Goal: Task Accomplishment & Management: Complete application form

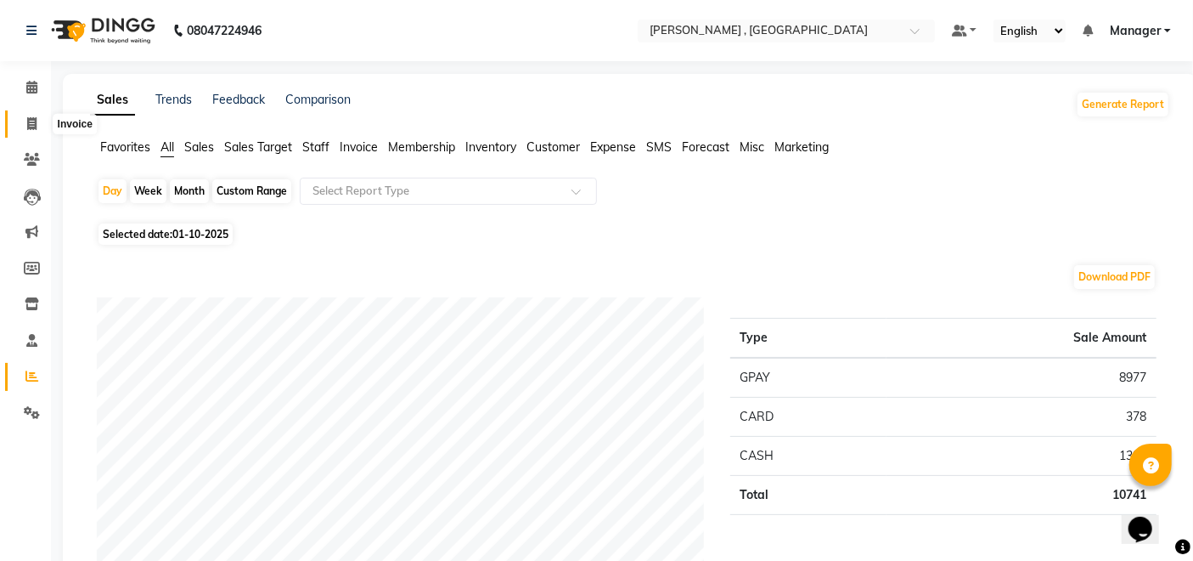
click at [30, 127] on icon at bounding box center [31, 123] width 9 height 13
select select "service"
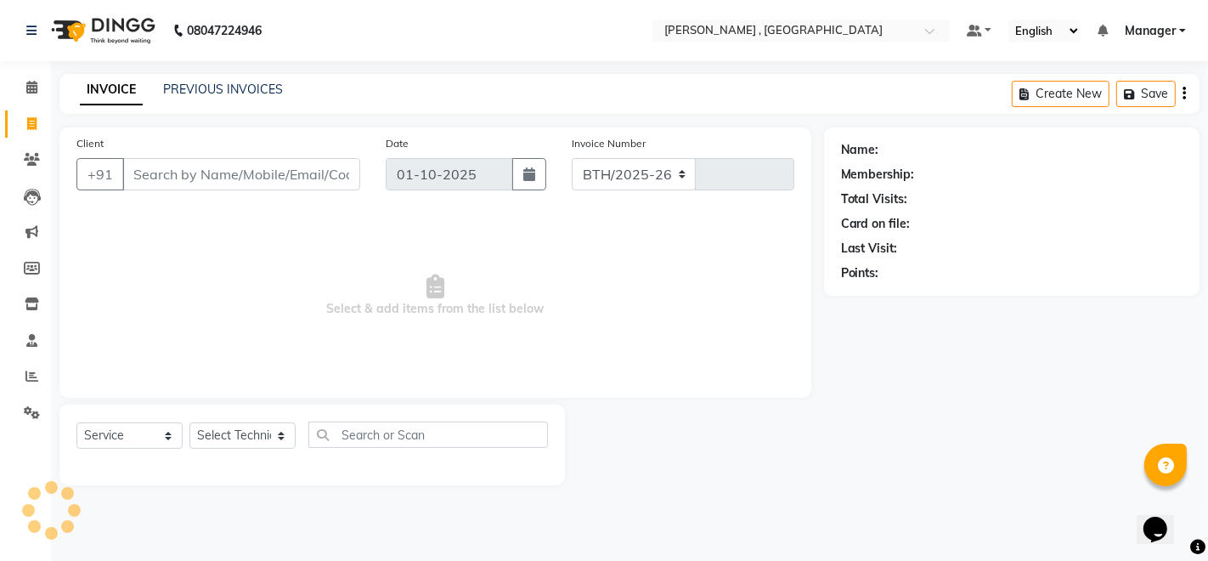
select select "4283"
type input "2082"
click at [255, 436] on select "Select Technician" at bounding box center [242, 435] width 106 height 26
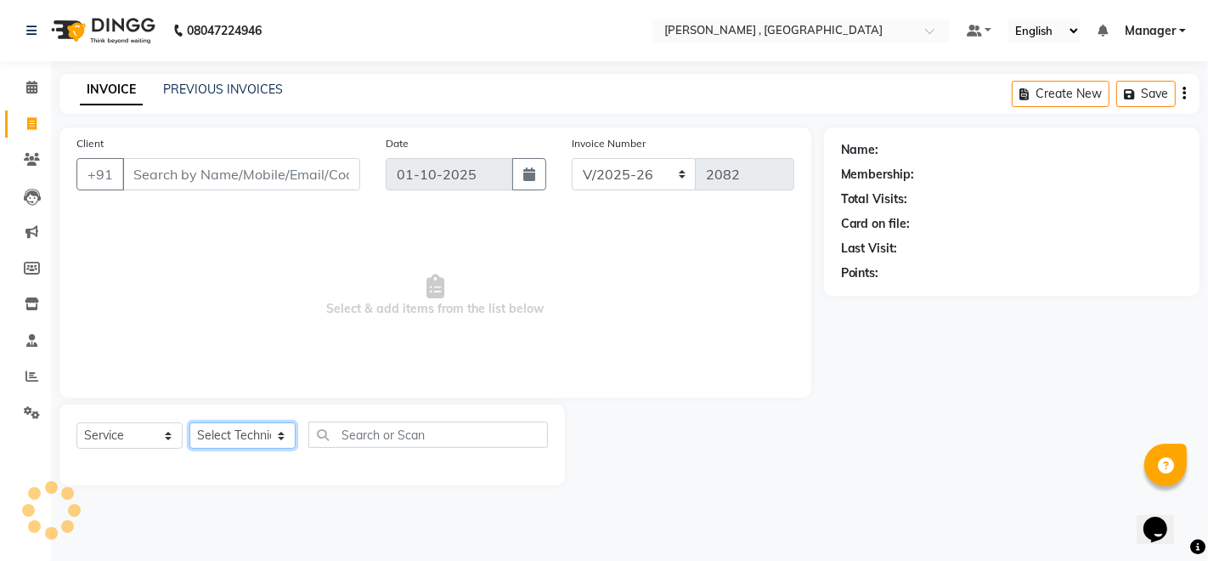
click at [255, 436] on select "Select Technician" at bounding box center [242, 435] width 106 height 26
click at [255, 436] on select "Select Technician [PERSON_NAME] [PERSON_NAME] Manager [PERSON_NAME] Thangpi [PE…" at bounding box center [242, 435] width 106 height 26
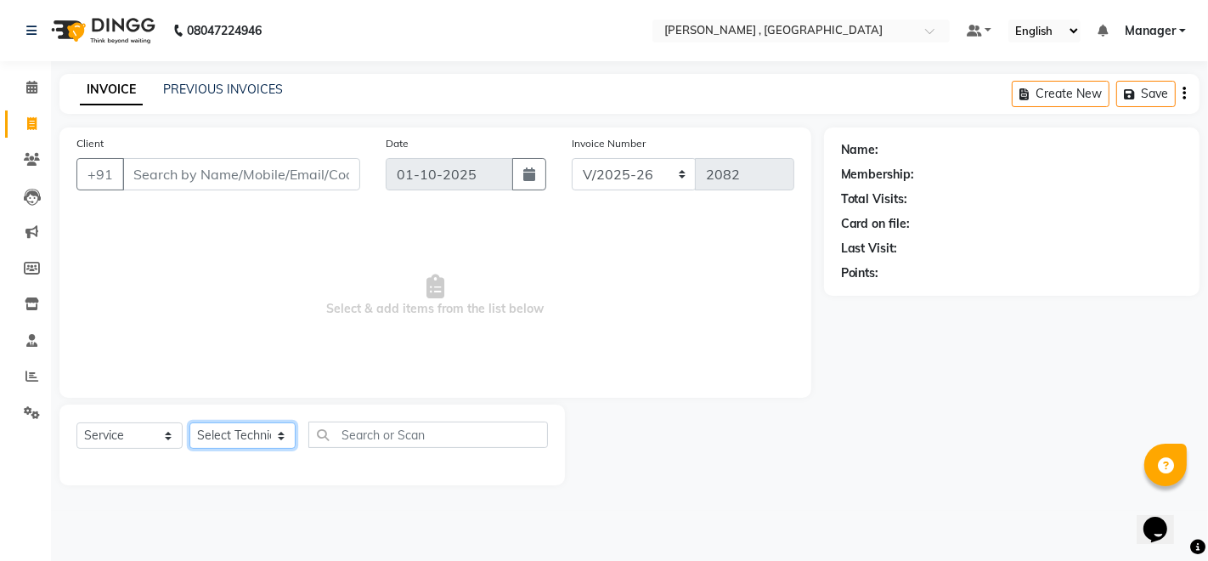
click at [255, 436] on select "Select Technician [PERSON_NAME] [PERSON_NAME] Manager [PERSON_NAME] Thangpi [PE…" at bounding box center [242, 435] width 106 height 26
select select "23266"
click at [189, 422] on select "Select Technician [PERSON_NAME] [PERSON_NAME] Manager [PERSON_NAME] Thangpi [PE…" at bounding box center [242, 435] width 106 height 26
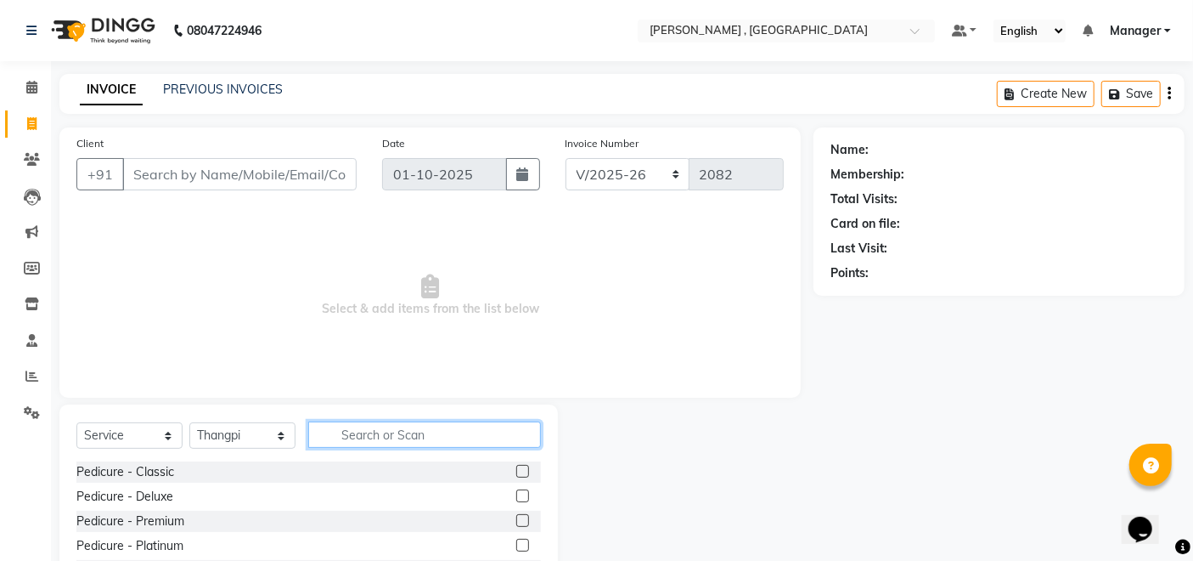
click at [352, 437] on input "text" at bounding box center [424, 434] width 233 height 26
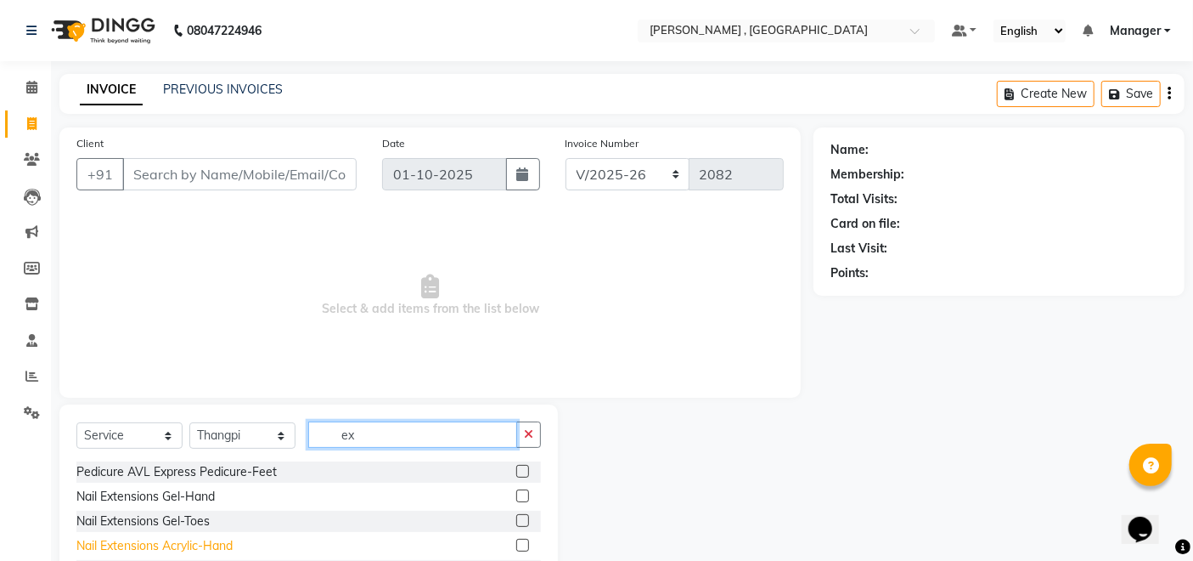
type input "ex"
click at [189, 549] on div "Nail Extensions Acrylic-Hand" at bounding box center [154, 546] width 156 height 18
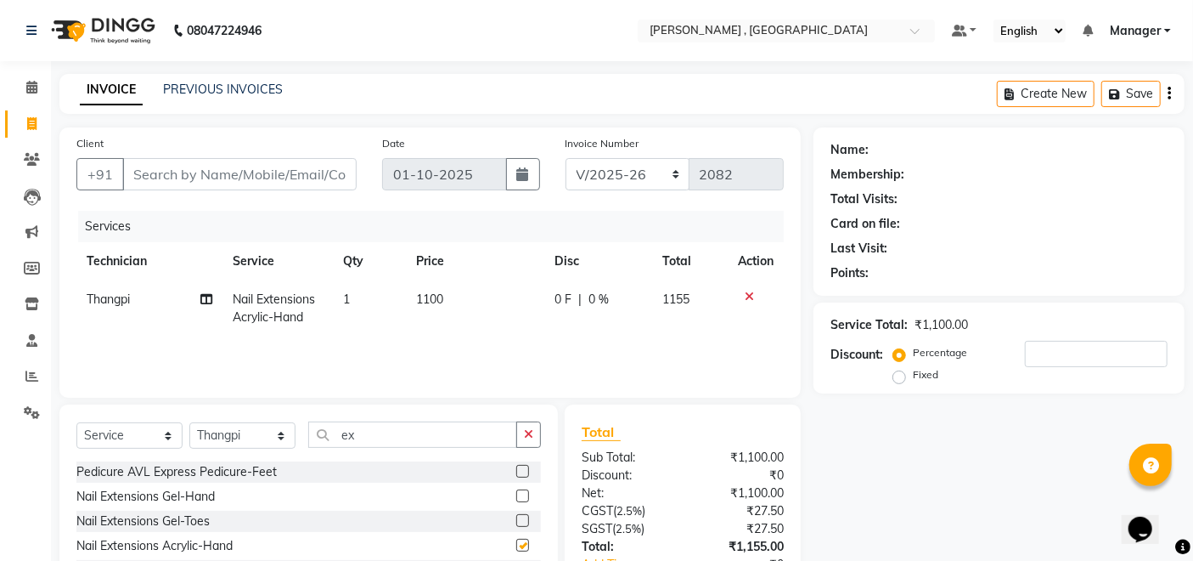
checkbox input "false"
click at [398, 429] on input "ex" at bounding box center [412, 434] width 209 height 26
type input "e"
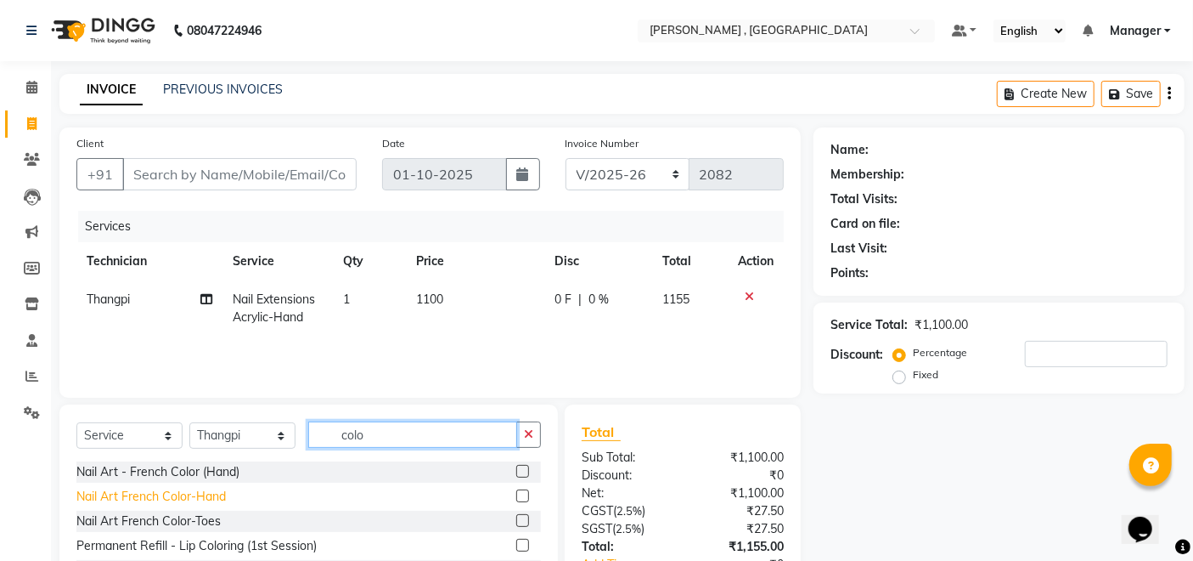
scroll to position [94, 0]
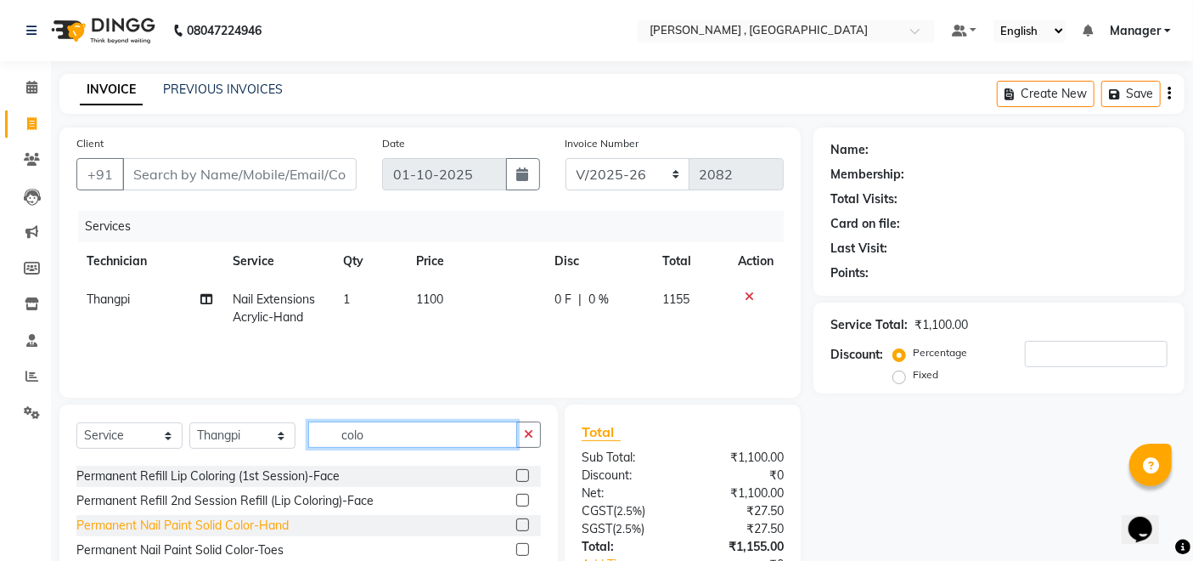
type input "colo"
click at [196, 523] on div "Permanent Nail Paint Solid Color-Hand" at bounding box center [182, 525] width 212 height 18
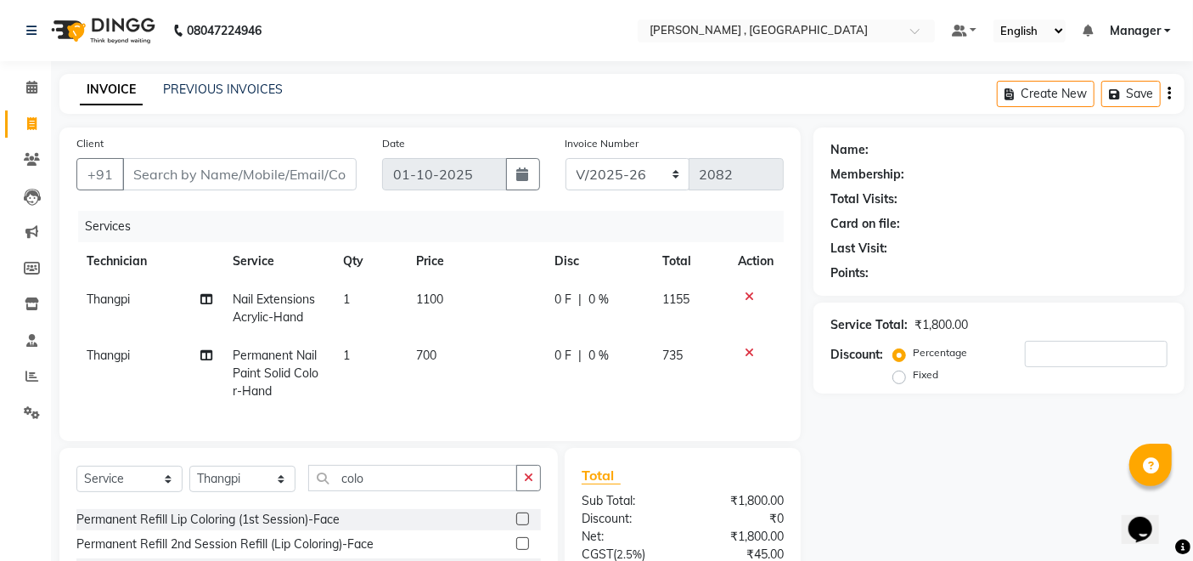
checkbox input "false"
click at [472, 308] on td "1100" at bounding box center [476, 308] width 138 height 56
select select "23266"
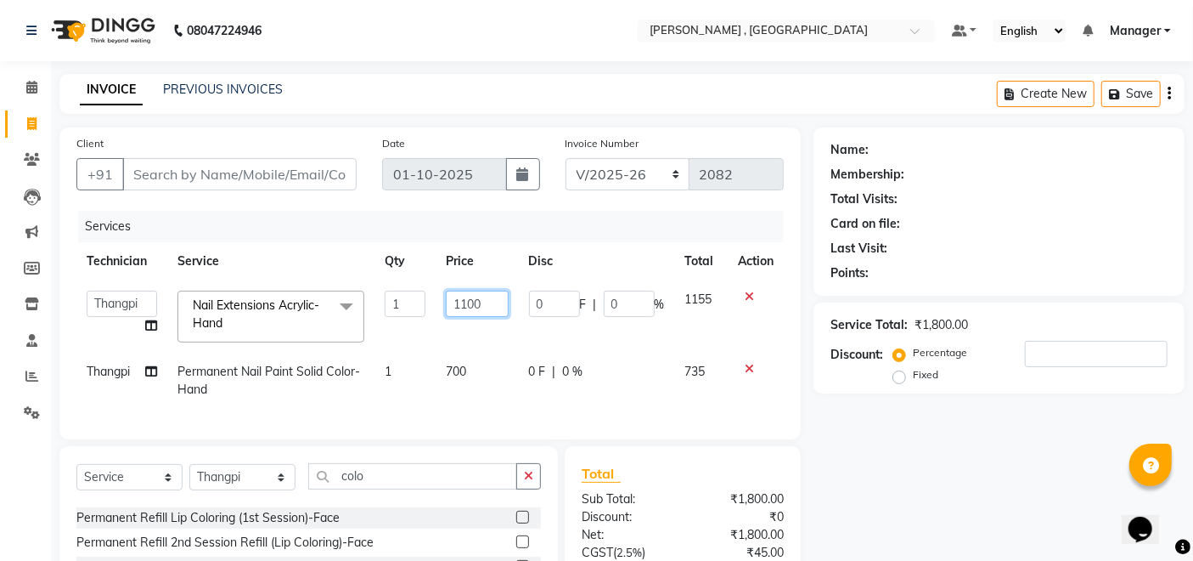
click at [468, 305] on input "1100" at bounding box center [477, 304] width 62 height 26
type input "1000"
click at [895, 438] on div "Name: Membership: Total Visits: Card on file: Last Visit: Points: Service Total…" at bounding box center [1006, 411] width 384 height 569
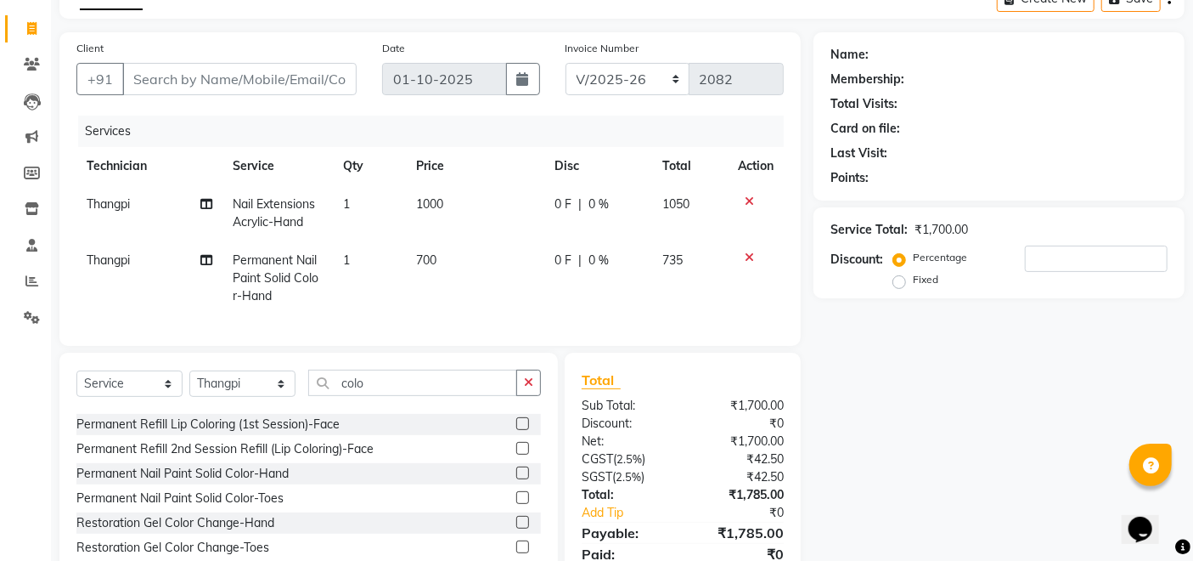
scroll to position [0, 0]
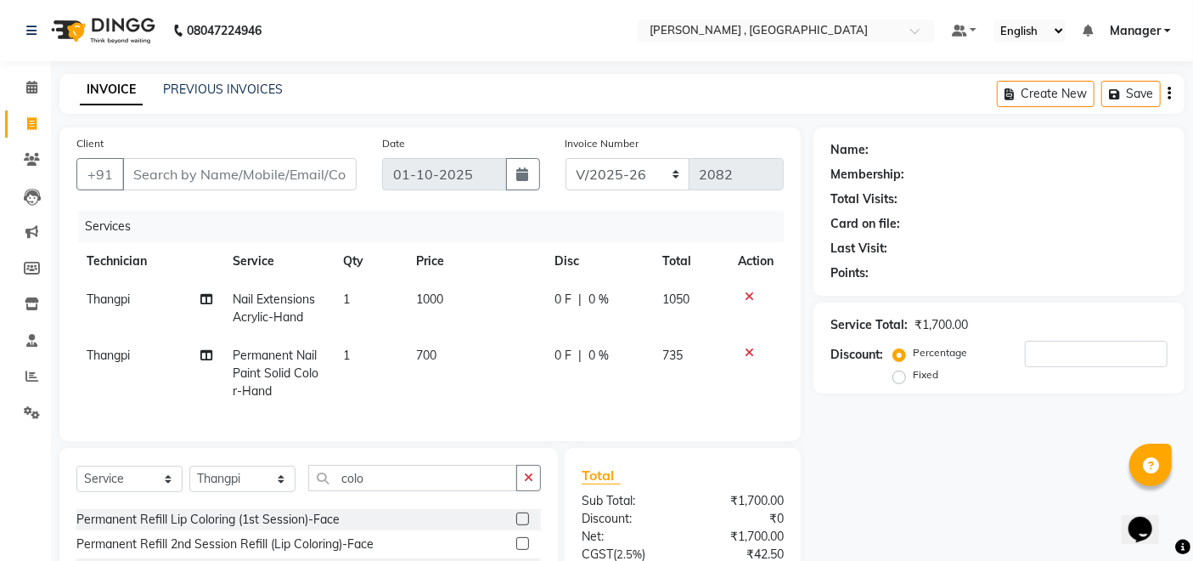
click at [748, 351] on icon at bounding box center [749, 353] width 9 height 12
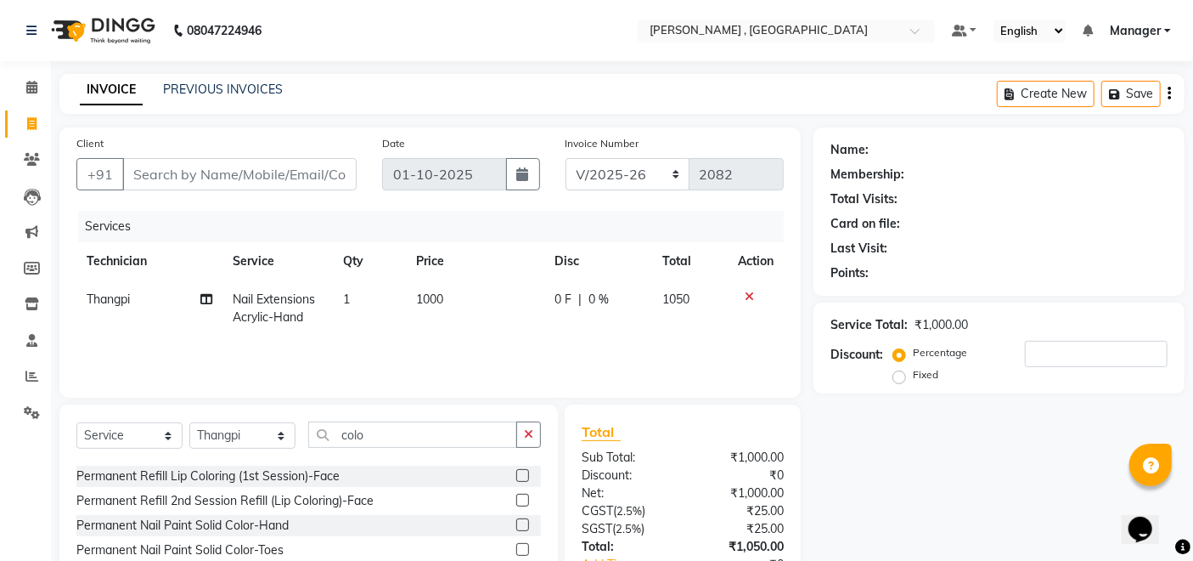
click at [745, 296] on icon at bounding box center [749, 297] width 9 height 12
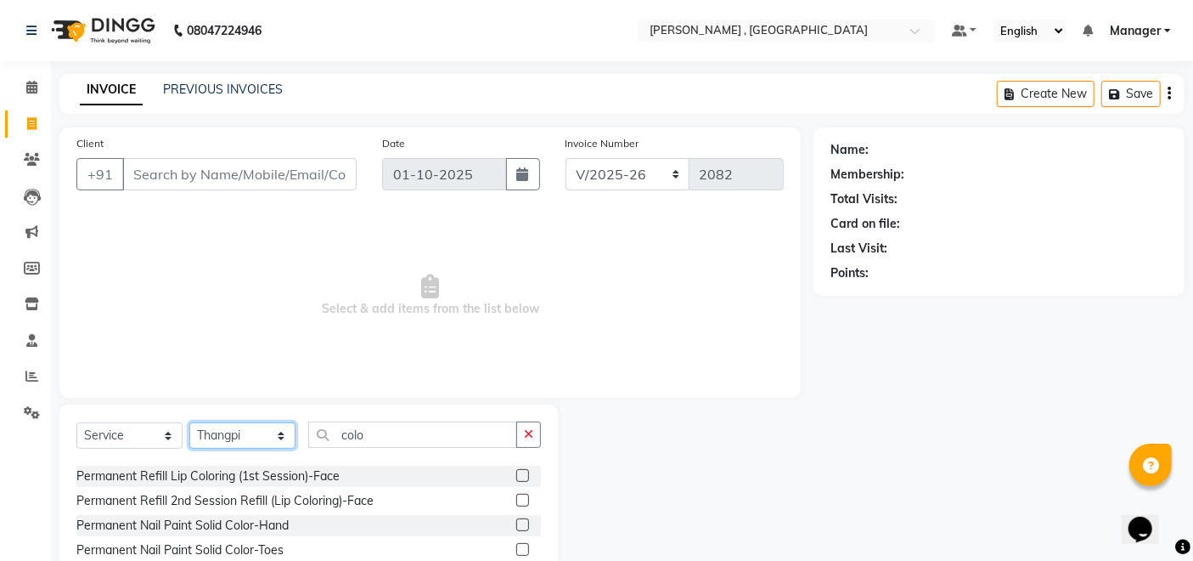
click at [285, 441] on select "Select Technician [PERSON_NAME] [PERSON_NAME] Manager [PERSON_NAME] Thangpi [PE…" at bounding box center [242, 435] width 106 height 26
select select "23267"
click at [189, 422] on select "Select Technician [PERSON_NAME] [PERSON_NAME] Manager [PERSON_NAME] Thangpi [PE…" at bounding box center [242, 435] width 106 height 26
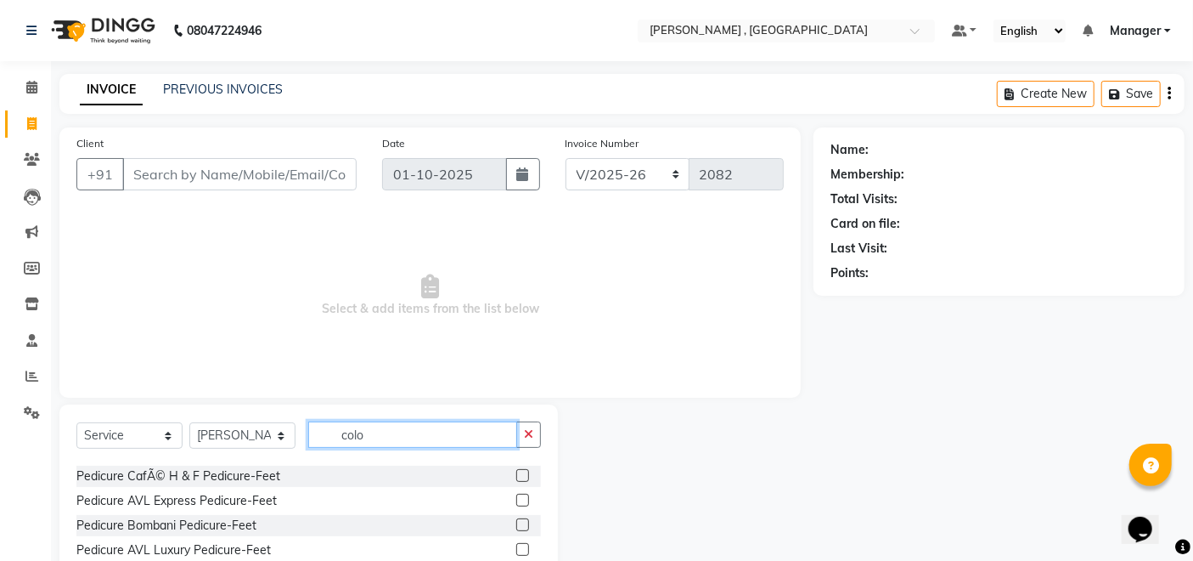
click at [421, 441] on input "colo" at bounding box center [412, 434] width 209 height 26
type input "c"
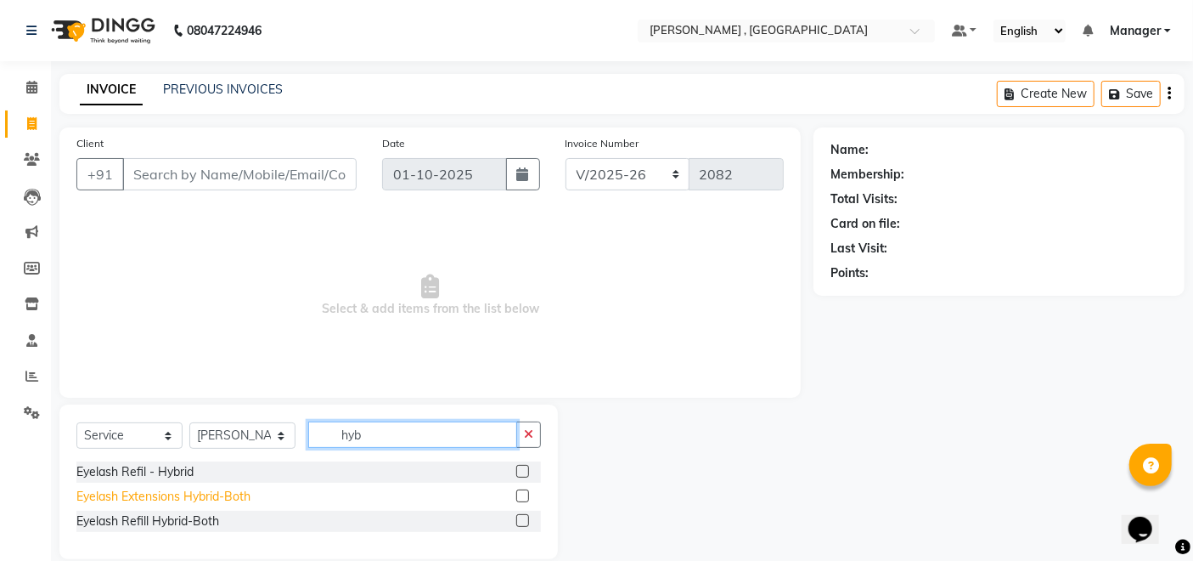
type input "hyb"
click at [186, 503] on div "Eyelash Extensions Hybrid-Both" at bounding box center [163, 497] width 174 height 18
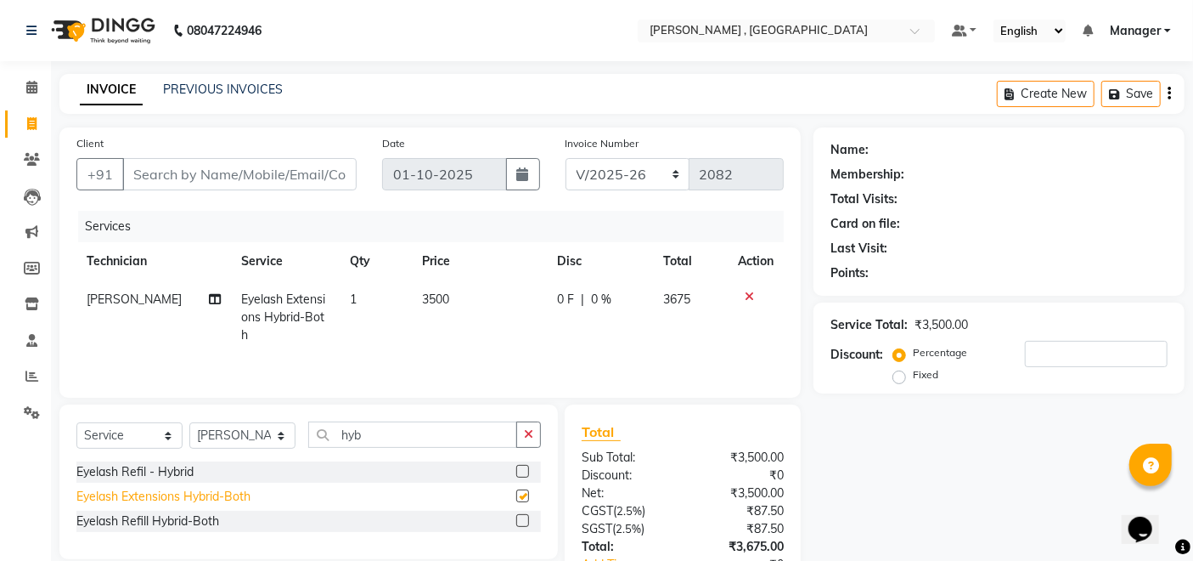
checkbox input "false"
click at [429, 298] on span "3500" at bounding box center [435, 298] width 27 height 15
select select "23267"
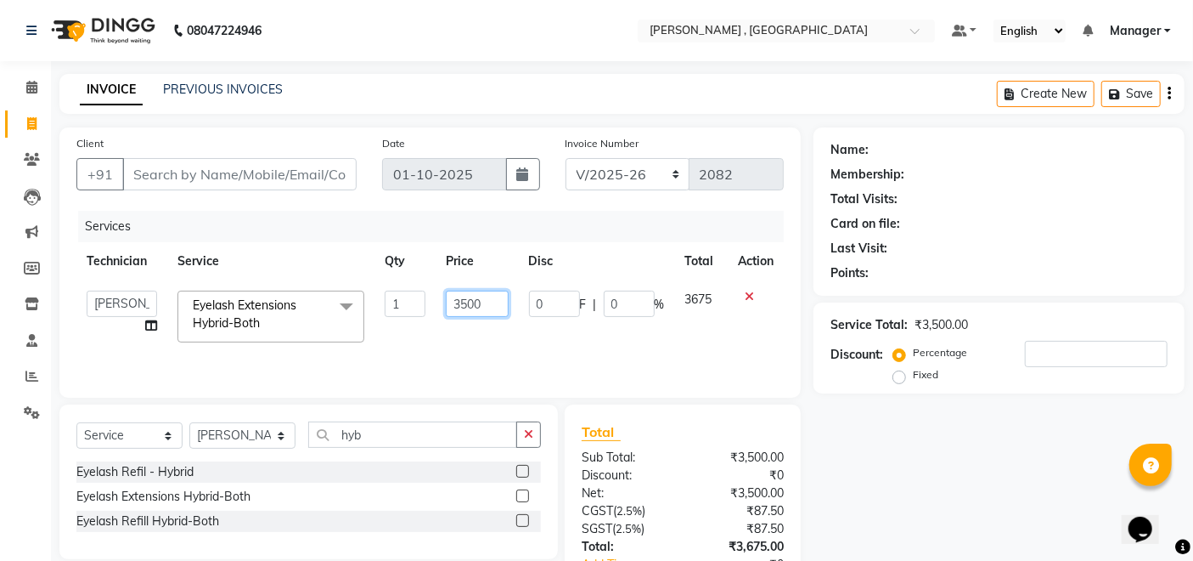
click at [471, 300] on input "3500" at bounding box center [477, 304] width 62 height 26
type input "3000"
click at [328, 225] on div "Services" at bounding box center [437, 226] width 719 height 31
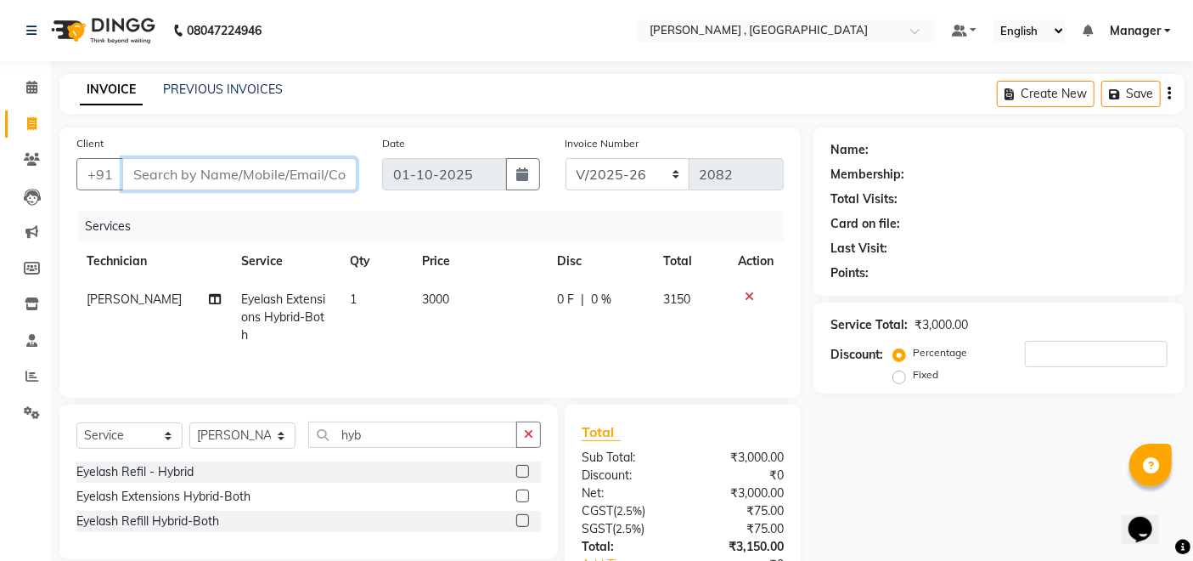
click at [271, 178] on input "Client" at bounding box center [239, 174] width 234 height 32
type input "7"
type input "0"
type input "7627979302"
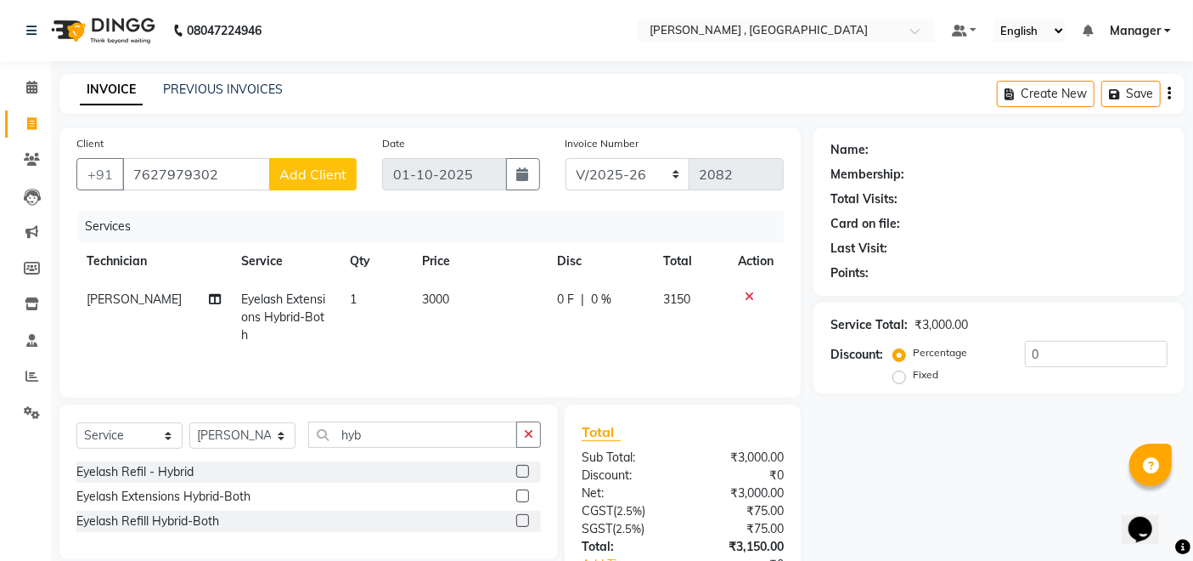
click at [330, 172] on span "Add Client" at bounding box center [312, 174] width 67 height 17
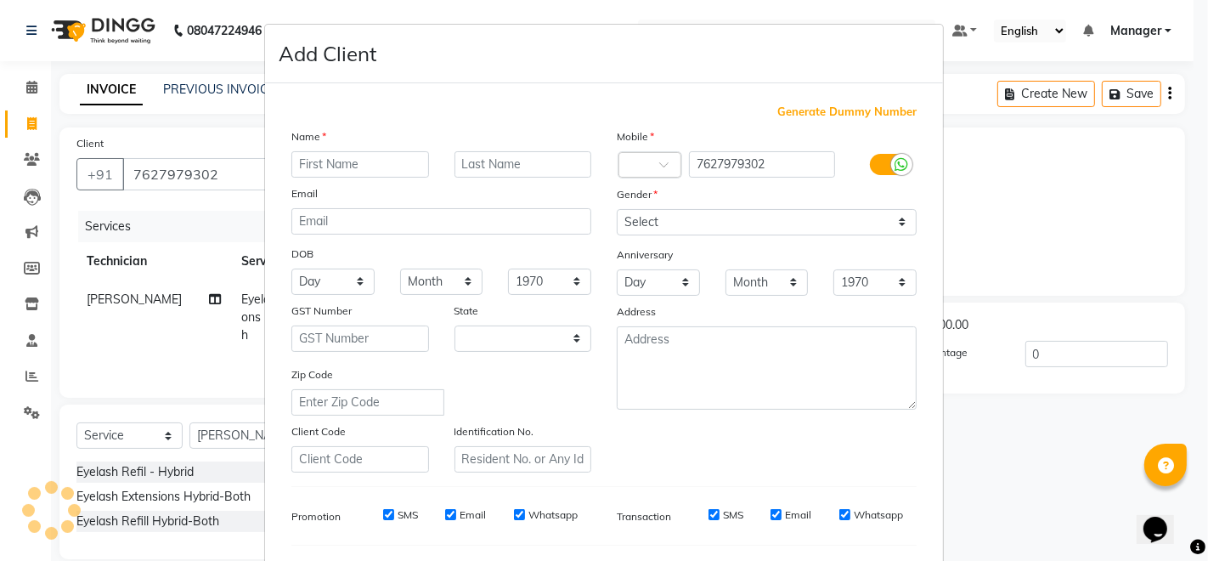
select select "21"
click at [375, 163] on input "text" at bounding box center [360, 164] width 138 height 26
type input "ositek"
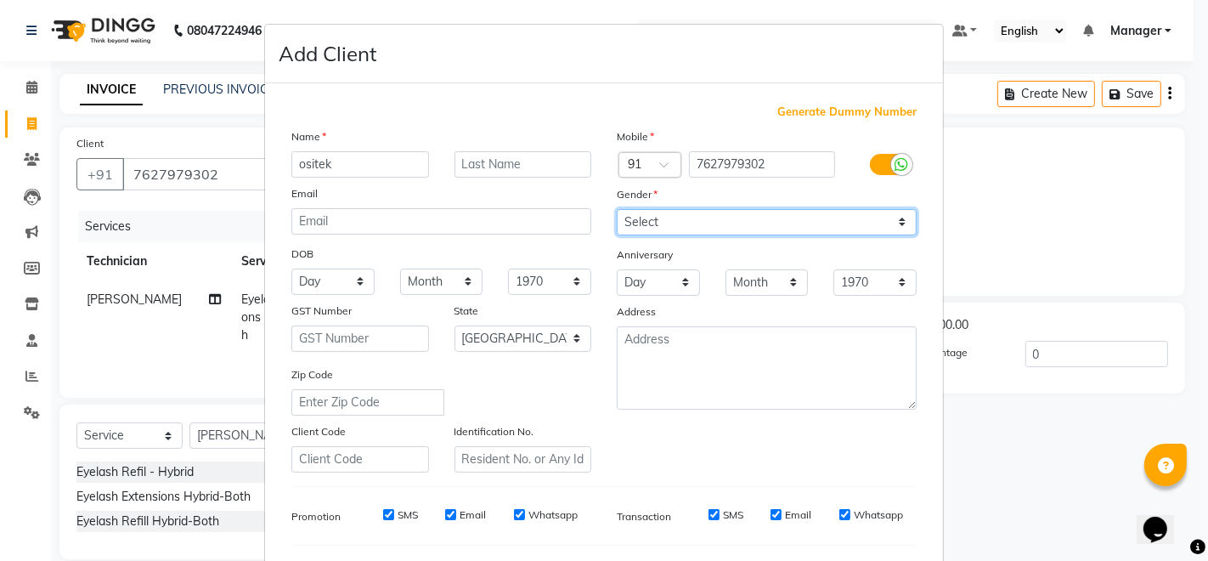
click at [714, 224] on select "Select [DEMOGRAPHIC_DATA] [DEMOGRAPHIC_DATA] Other Prefer Not To Say" at bounding box center [767, 222] width 300 height 26
select select "[DEMOGRAPHIC_DATA]"
click at [617, 209] on select "Select [DEMOGRAPHIC_DATA] [DEMOGRAPHIC_DATA] Other Prefer Not To Say" at bounding box center [767, 222] width 300 height 26
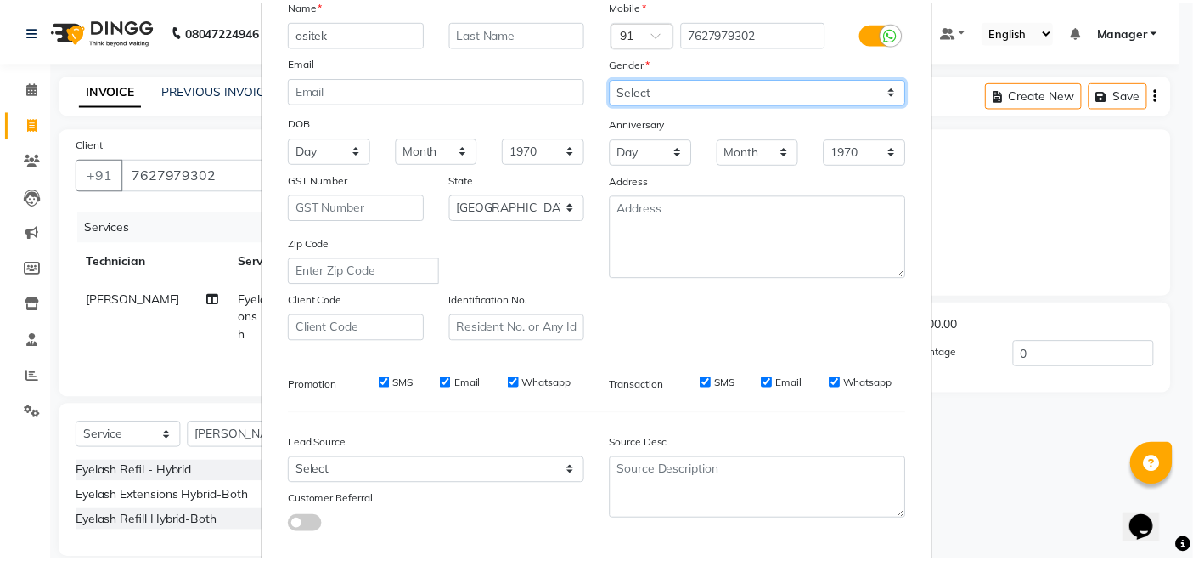
scroll to position [220, 0]
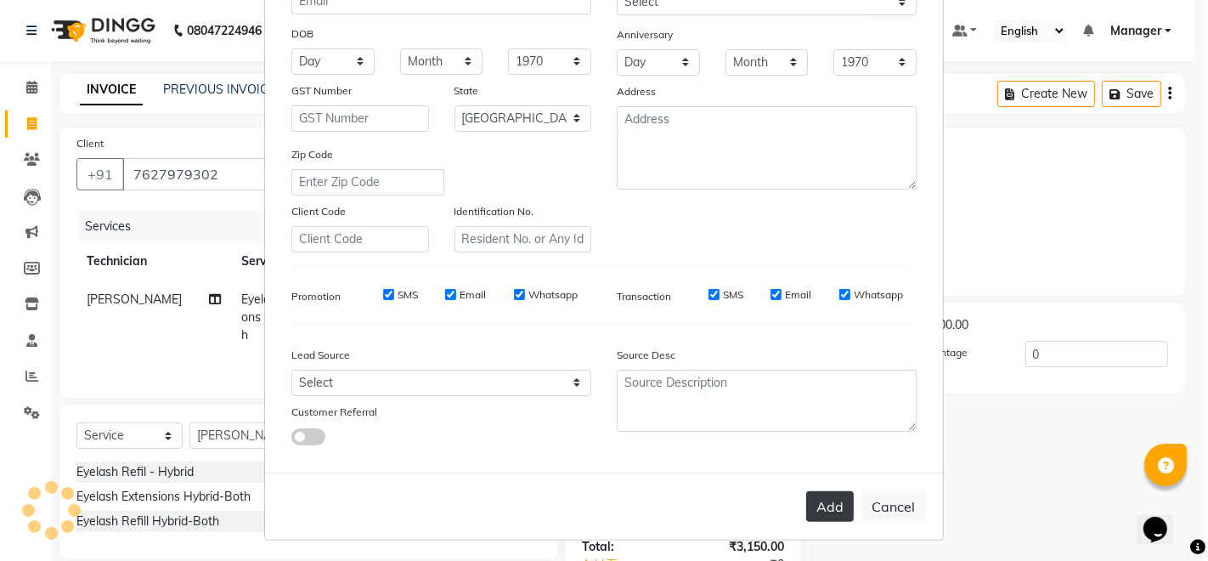
click at [822, 503] on button "Add" at bounding box center [830, 506] width 48 height 31
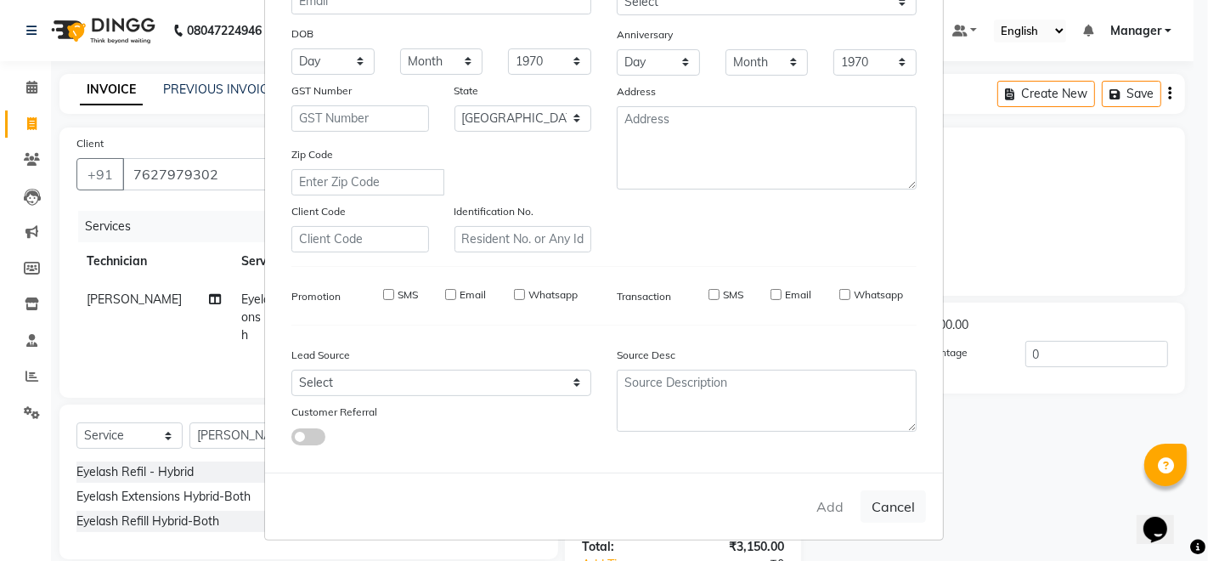
type input "76******02"
select select
select select "null"
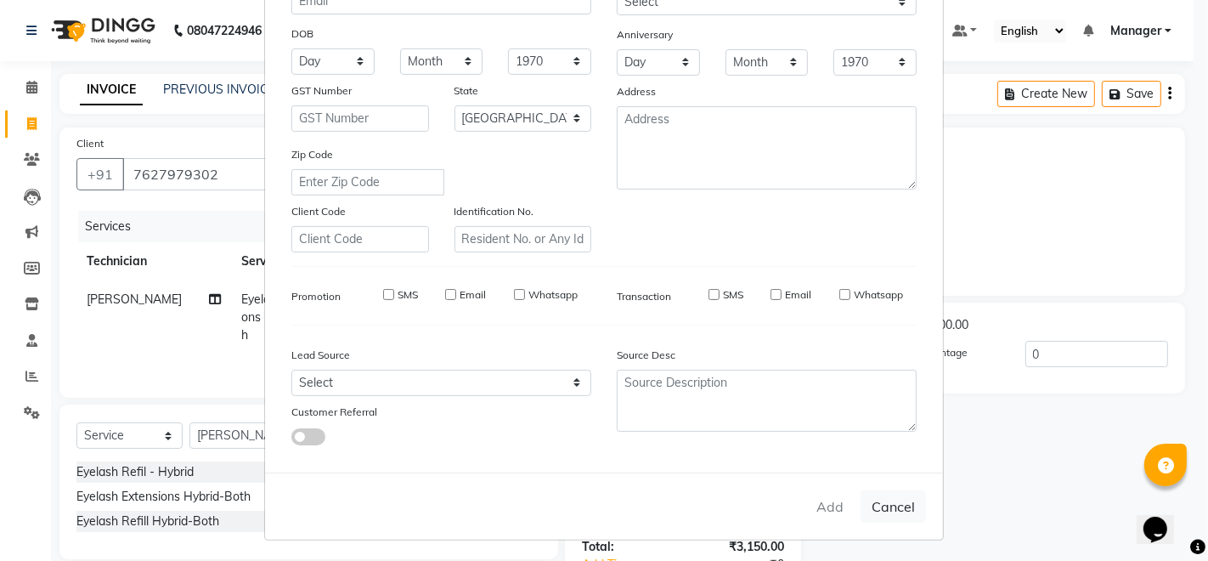
select select
checkbox input "false"
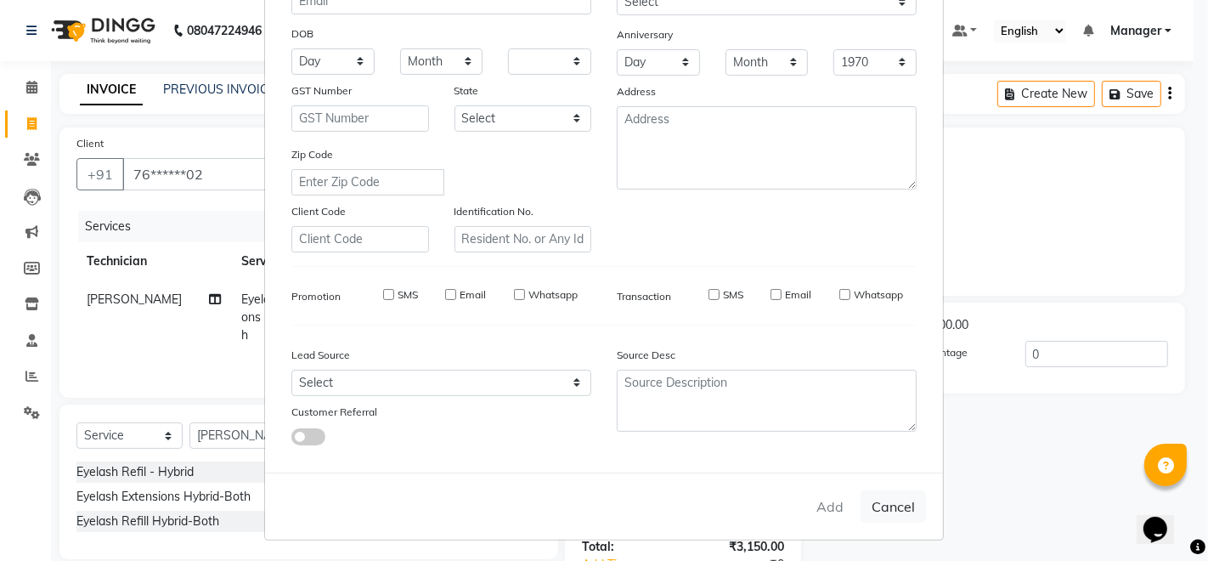
checkbox input "false"
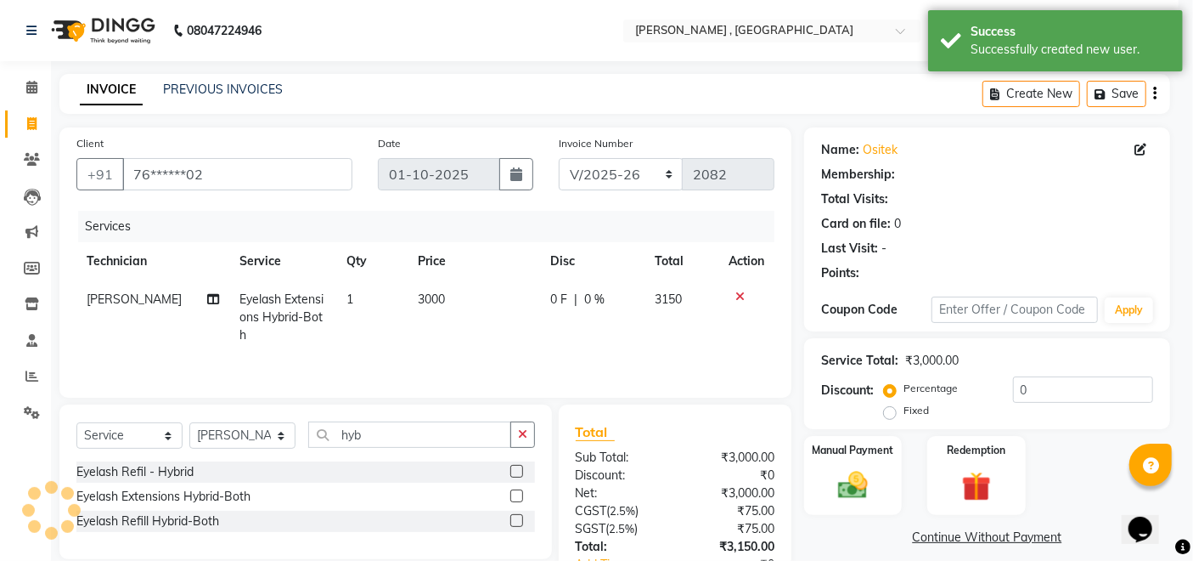
select select "1: Object"
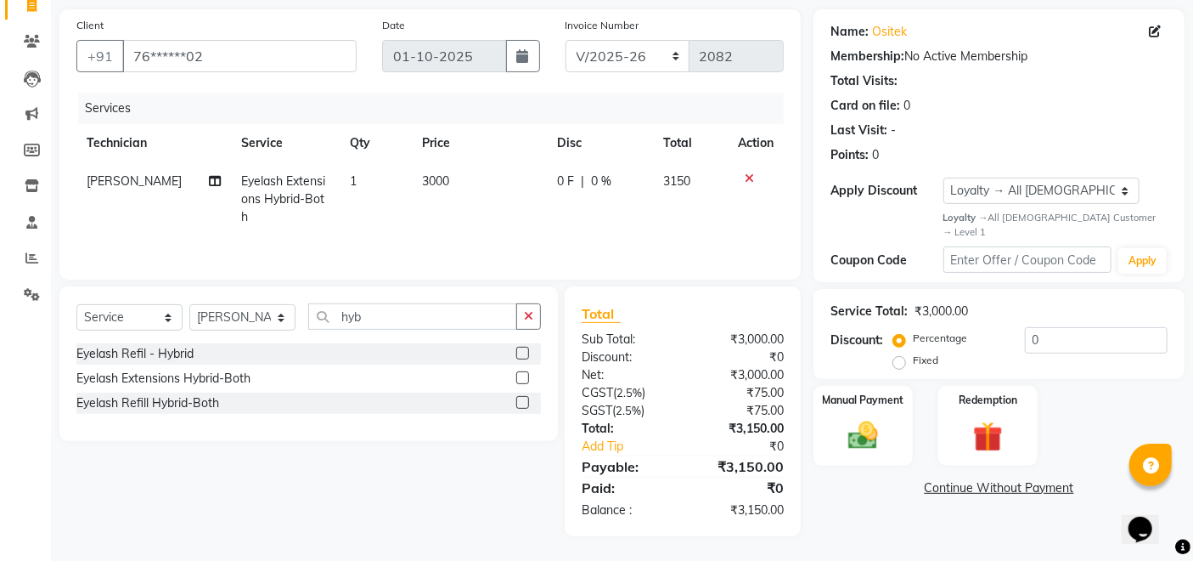
scroll to position [120, 0]
click at [861, 417] on img at bounding box center [863, 435] width 51 height 36
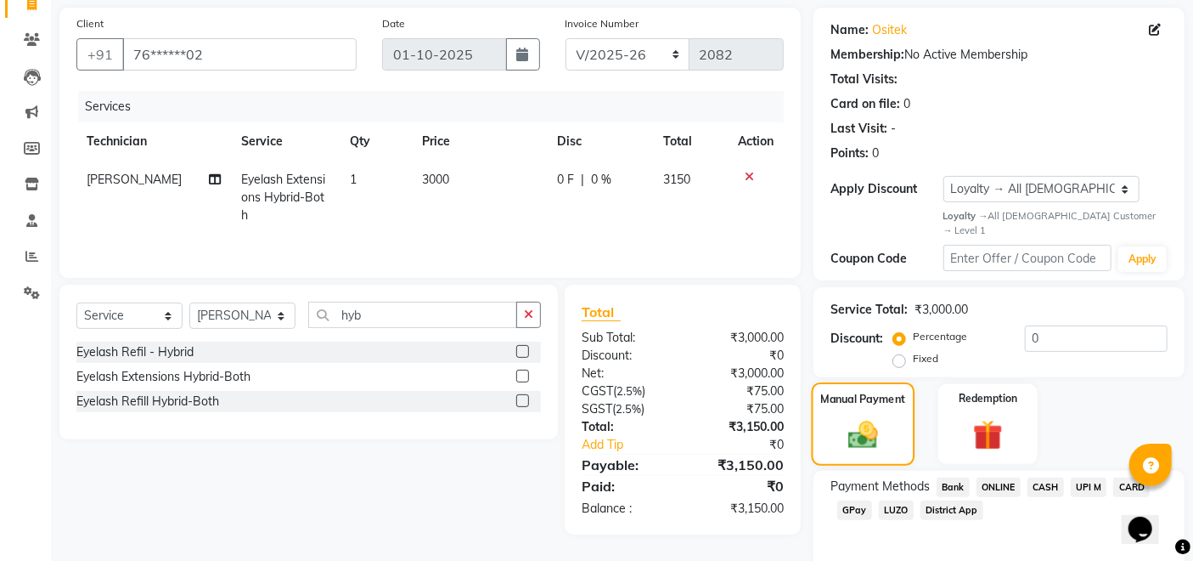
scroll to position [178, 0]
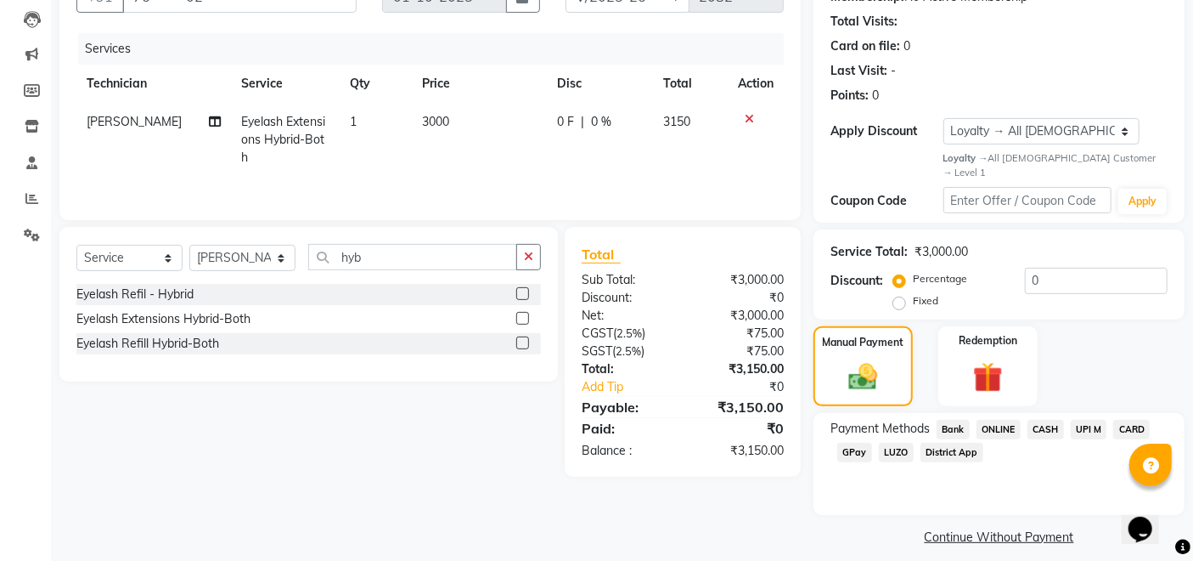
click at [854, 443] on span "GPay" at bounding box center [855, 453] width 35 height 20
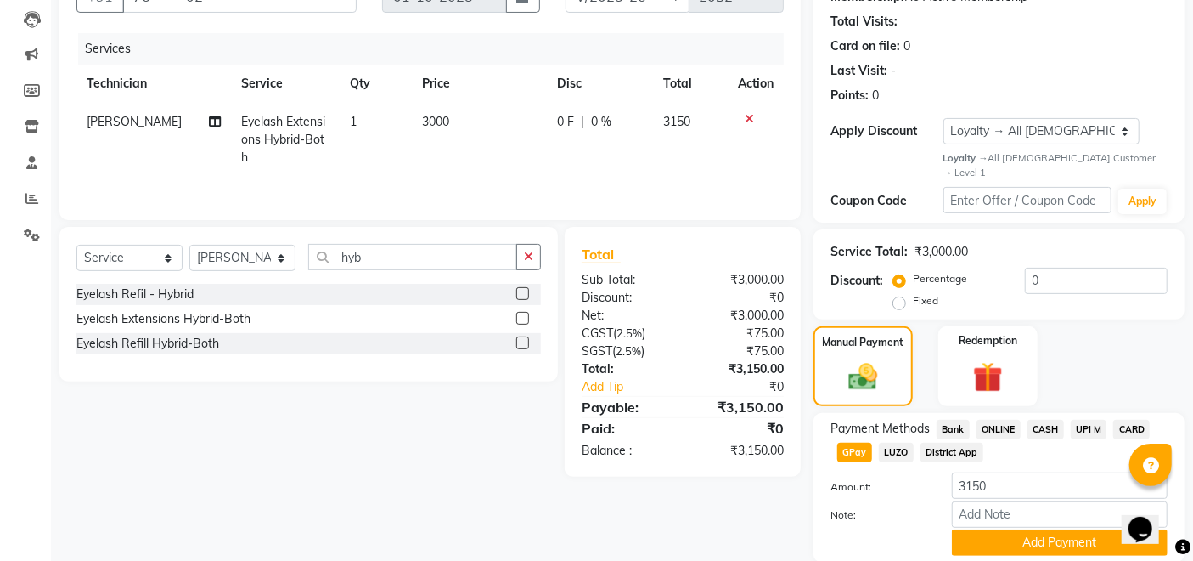
scroll to position [225, 0]
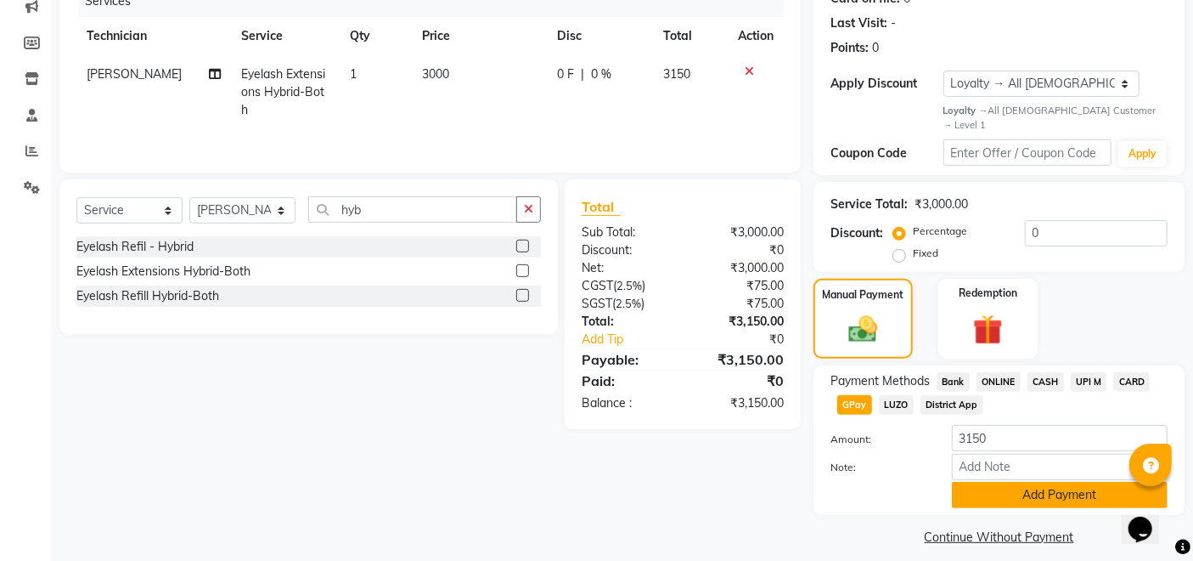
click at [971, 482] on button "Add Payment" at bounding box center [1060, 495] width 216 height 26
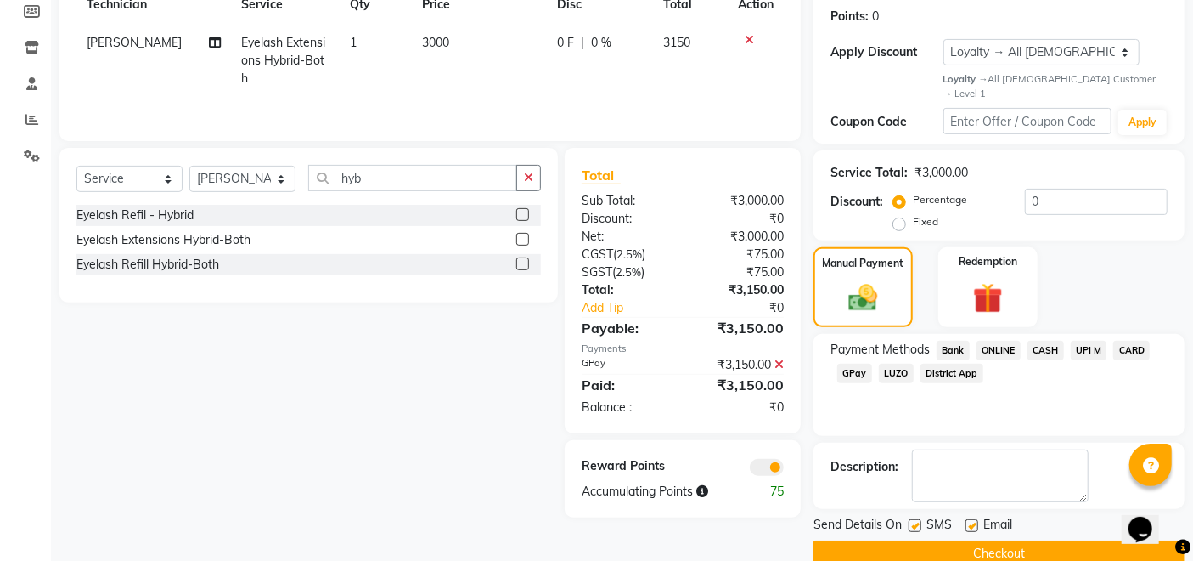
scroll to position [274, 0]
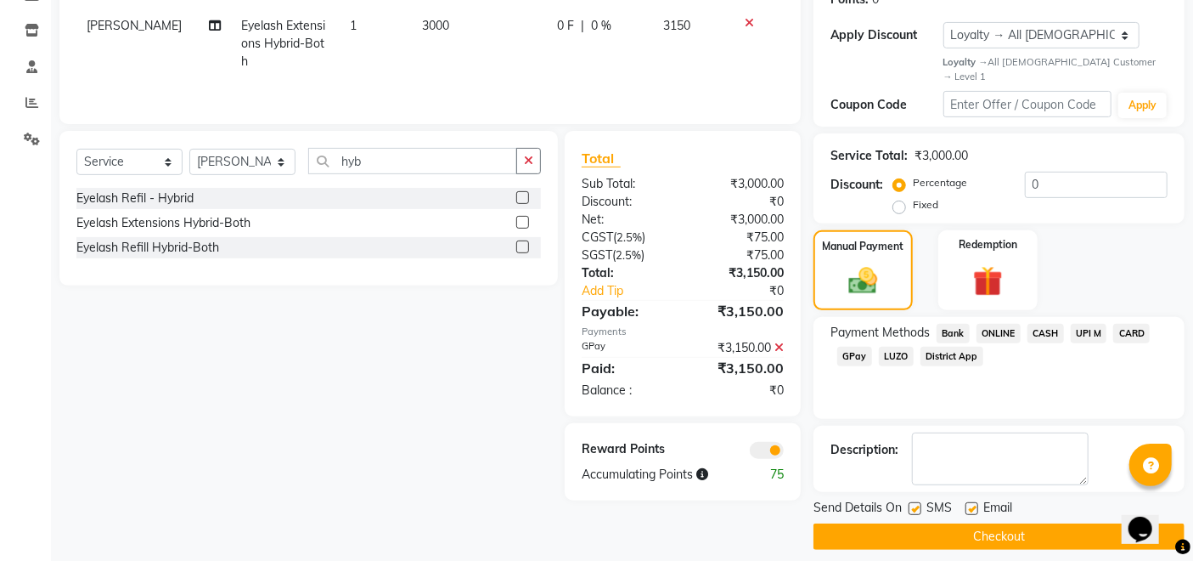
click at [958, 523] on button "Checkout" at bounding box center [999, 536] width 371 height 26
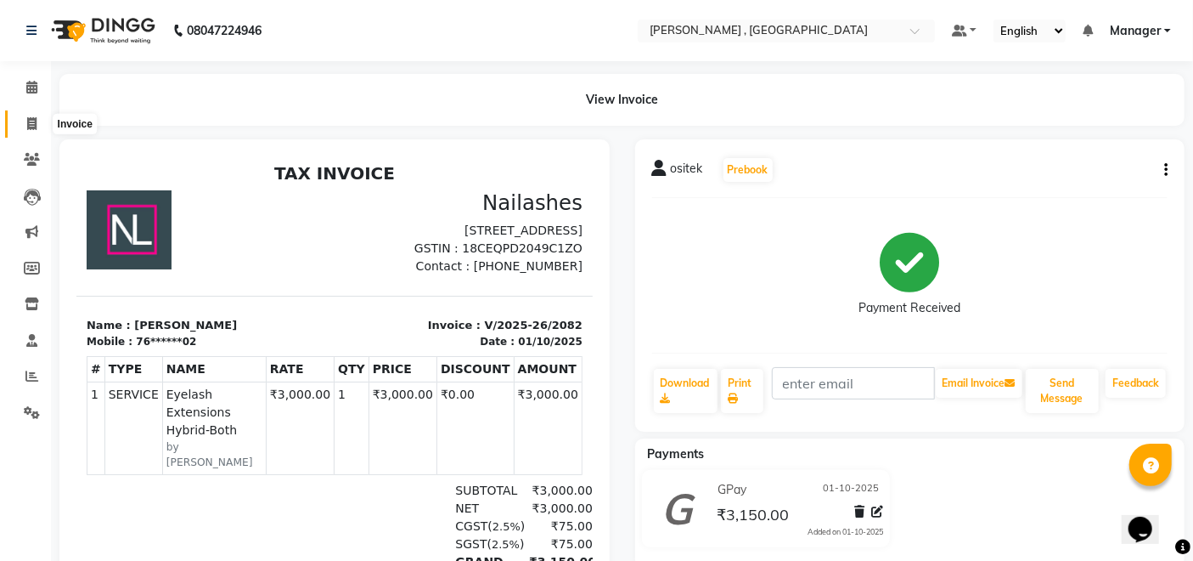
click at [28, 117] on icon at bounding box center [31, 123] width 9 height 13
select select "service"
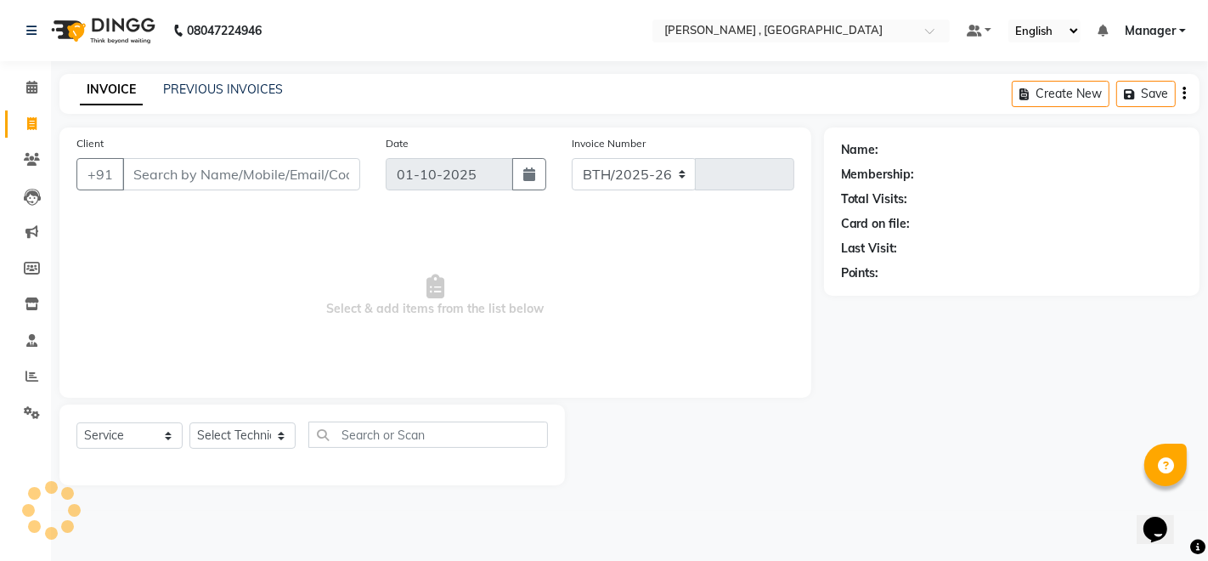
select select "4283"
type input "2083"
click at [187, 177] on input "Client" at bounding box center [241, 174] width 238 height 32
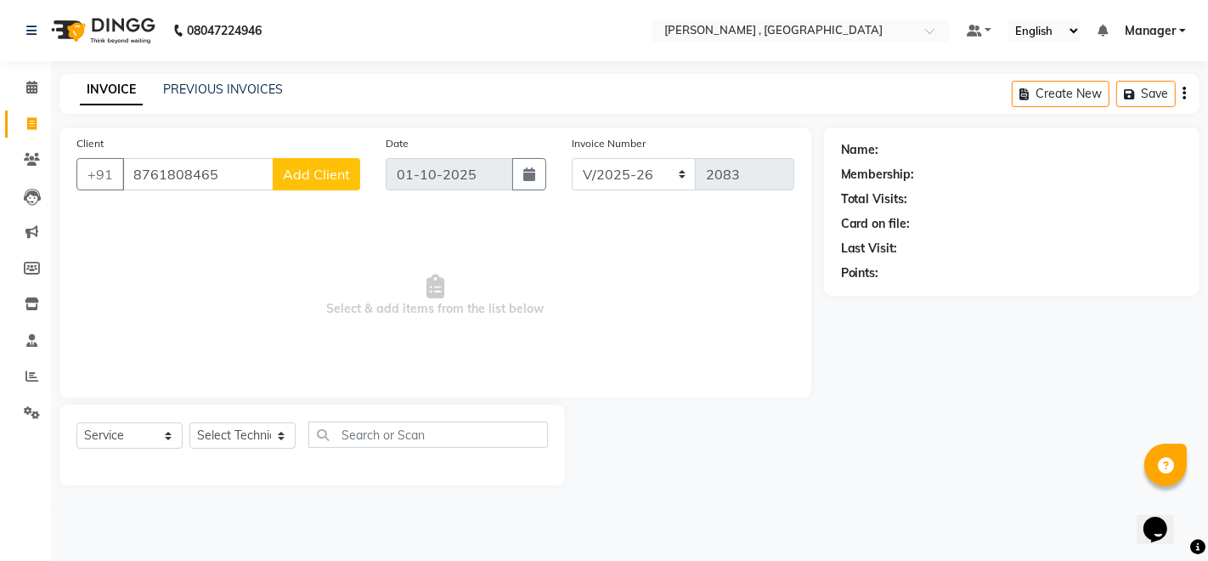
type input "8761808465"
click at [320, 178] on span "Add Client" at bounding box center [316, 174] width 67 height 17
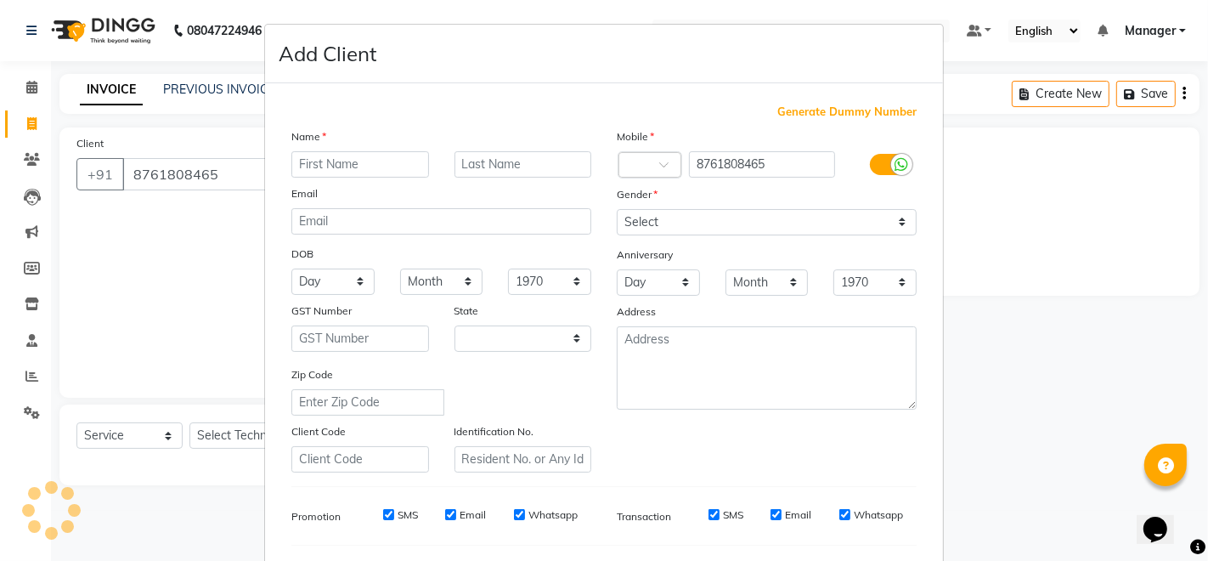
select select "21"
click at [336, 164] on input "text" at bounding box center [360, 164] width 138 height 26
type input "[PERSON_NAME]"
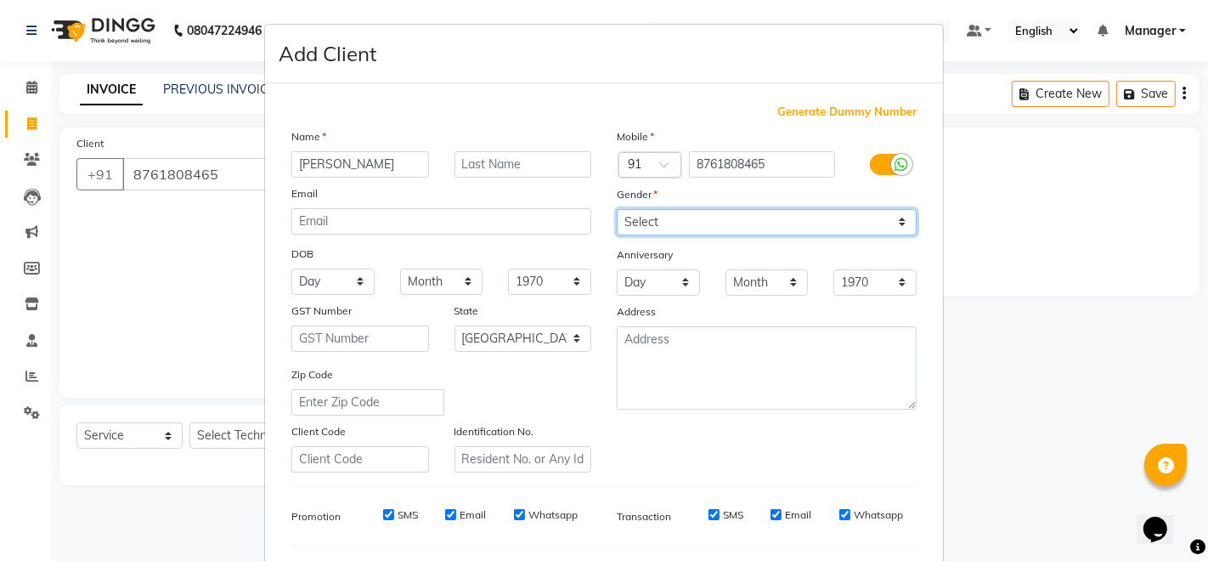
click at [710, 209] on select "Select [DEMOGRAPHIC_DATA] [DEMOGRAPHIC_DATA] Other Prefer Not To Say" at bounding box center [767, 222] width 300 height 26
select select "[DEMOGRAPHIC_DATA]"
click at [617, 209] on select "Select [DEMOGRAPHIC_DATA] [DEMOGRAPHIC_DATA] Other Prefer Not To Say" at bounding box center [767, 222] width 300 height 26
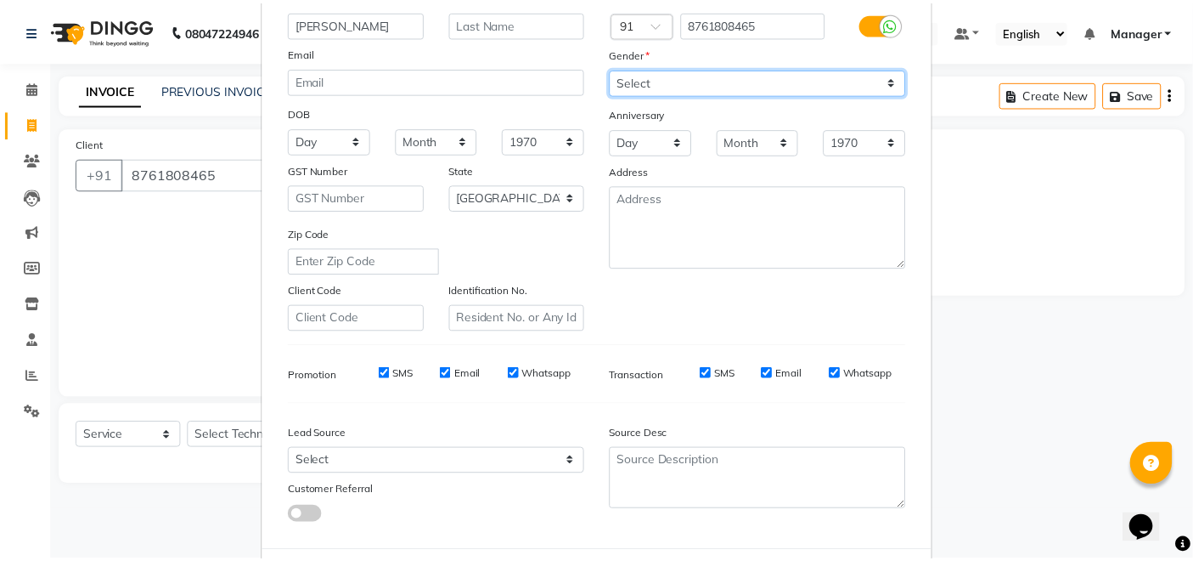
scroll to position [220, 0]
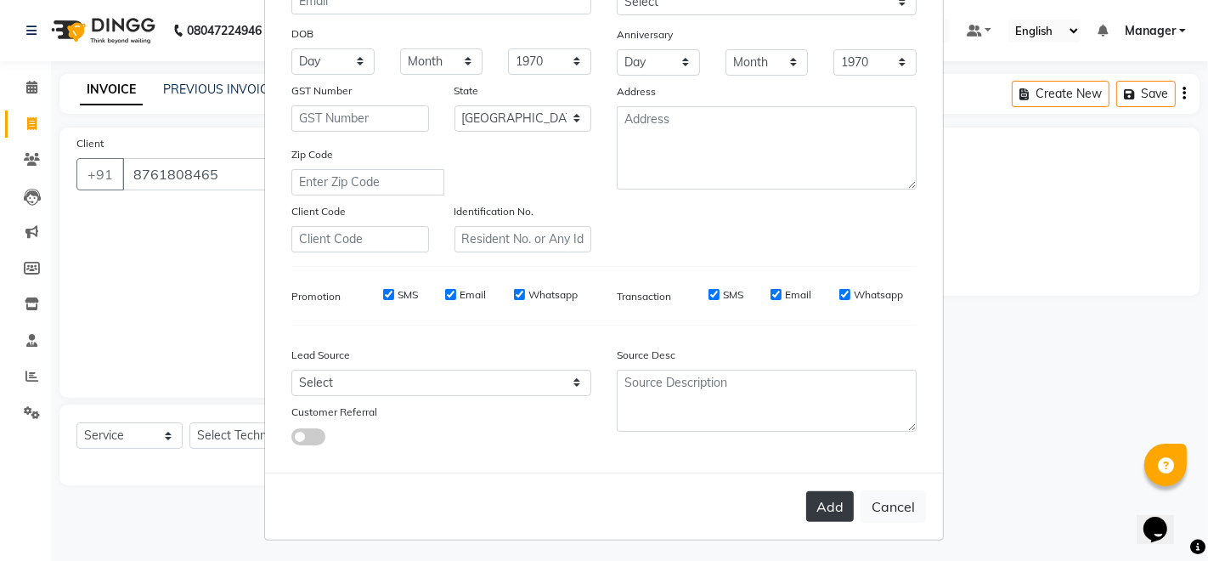
click at [835, 505] on button "Add" at bounding box center [830, 506] width 48 height 31
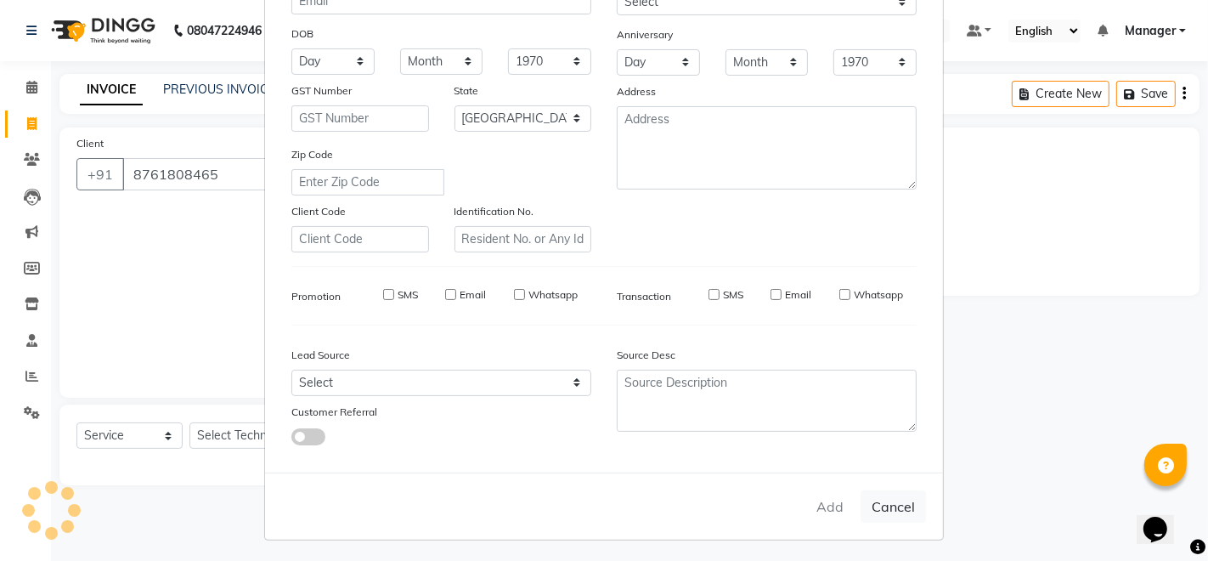
type input "87******65"
select select
select select "null"
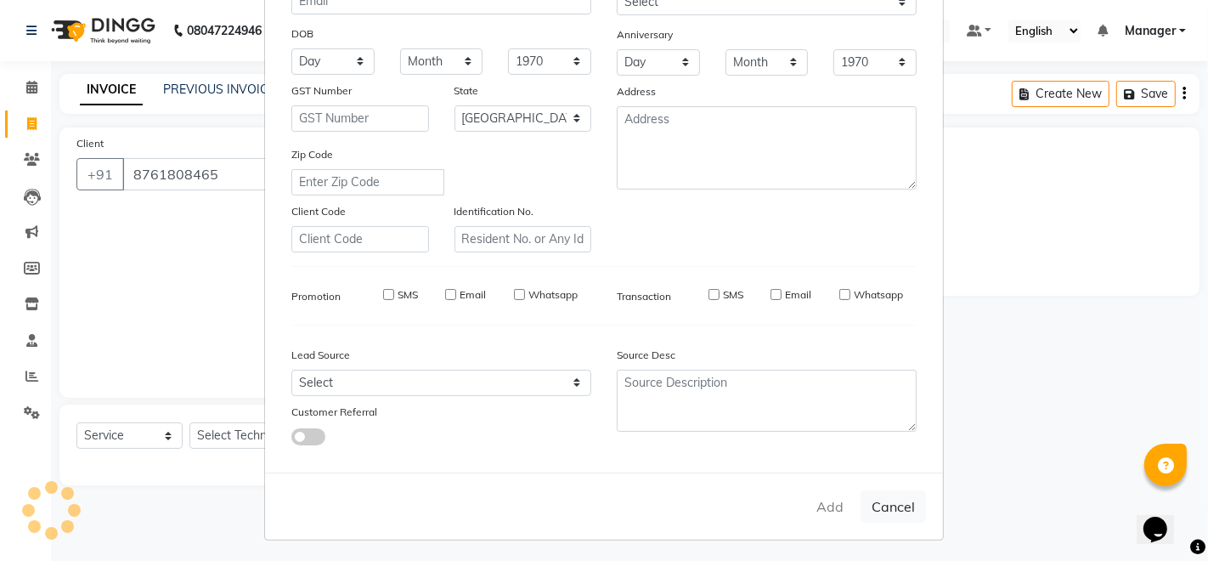
select select
checkbox input "false"
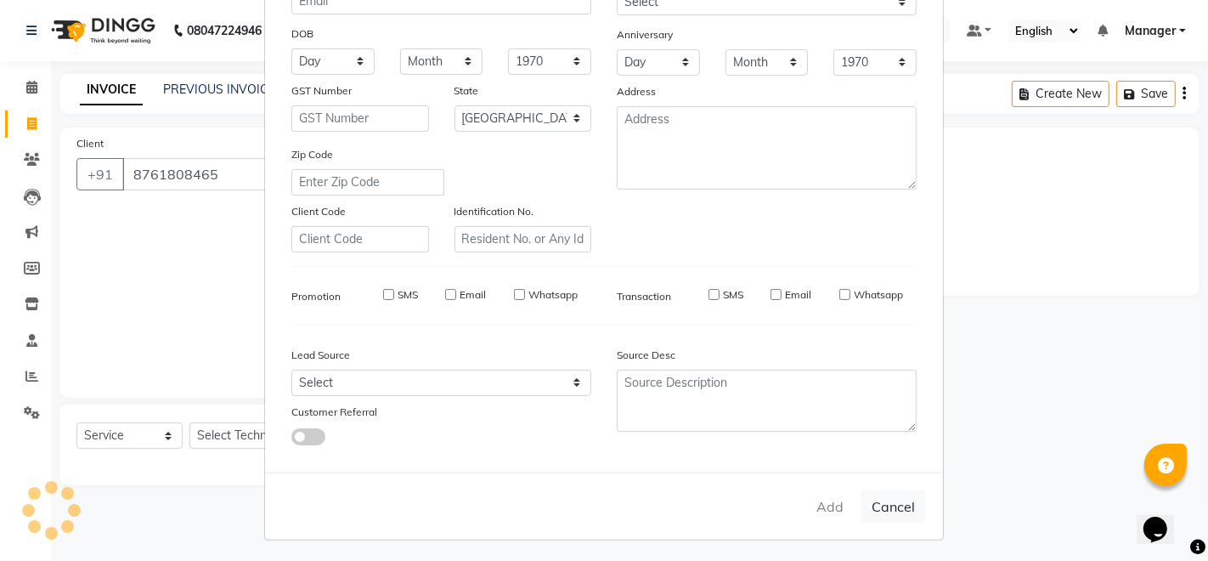
checkbox input "false"
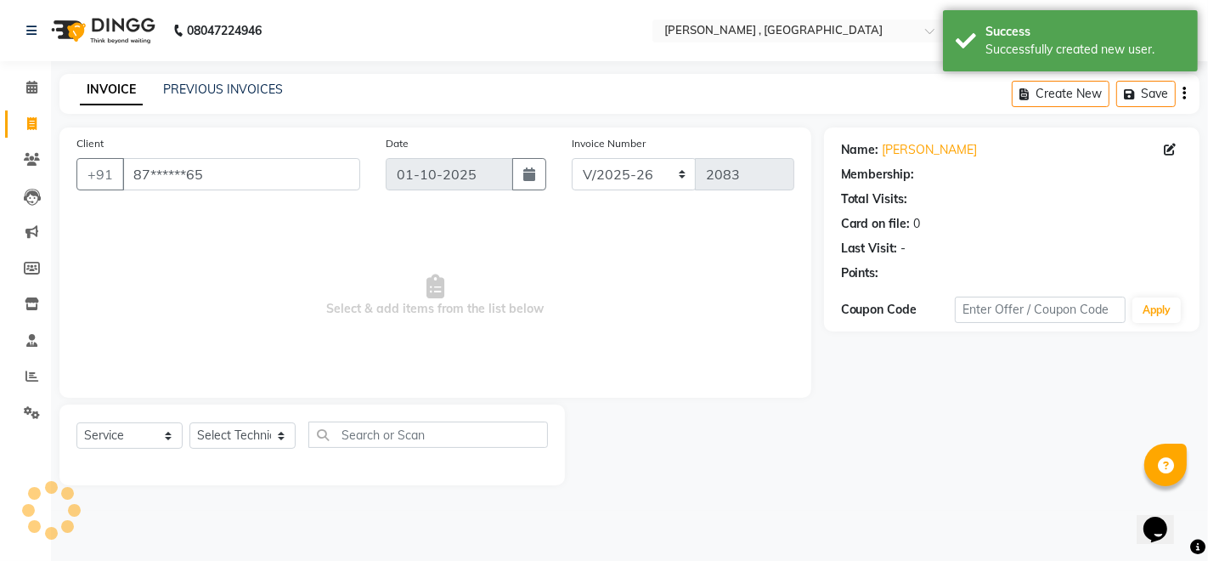
select select "1: Object"
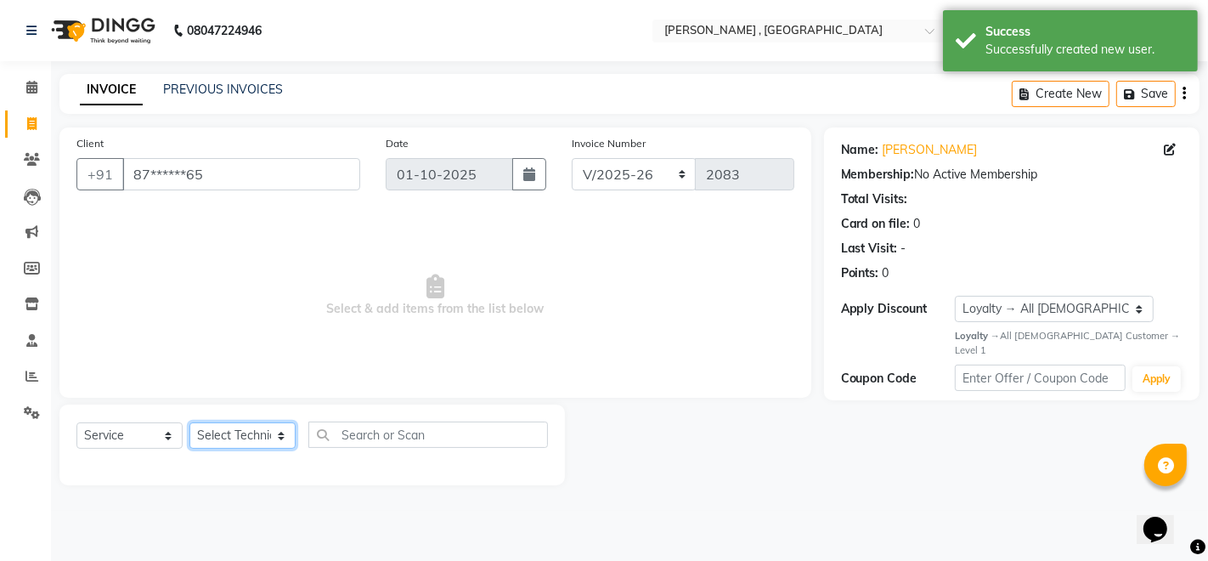
click at [244, 437] on select "Select Technician [PERSON_NAME] [PERSON_NAME] Manager [PERSON_NAME] Thangpi [PE…" at bounding box center [242, 435] width 106 height 26
select select "23266"
click at [189, 422] on select "Select Technician [PERSON_NAME] [PERSON_NAME] Manager [PERSON_NAME] Thangpi [PE…" at bounding box center [242, 435] width 106 height 26
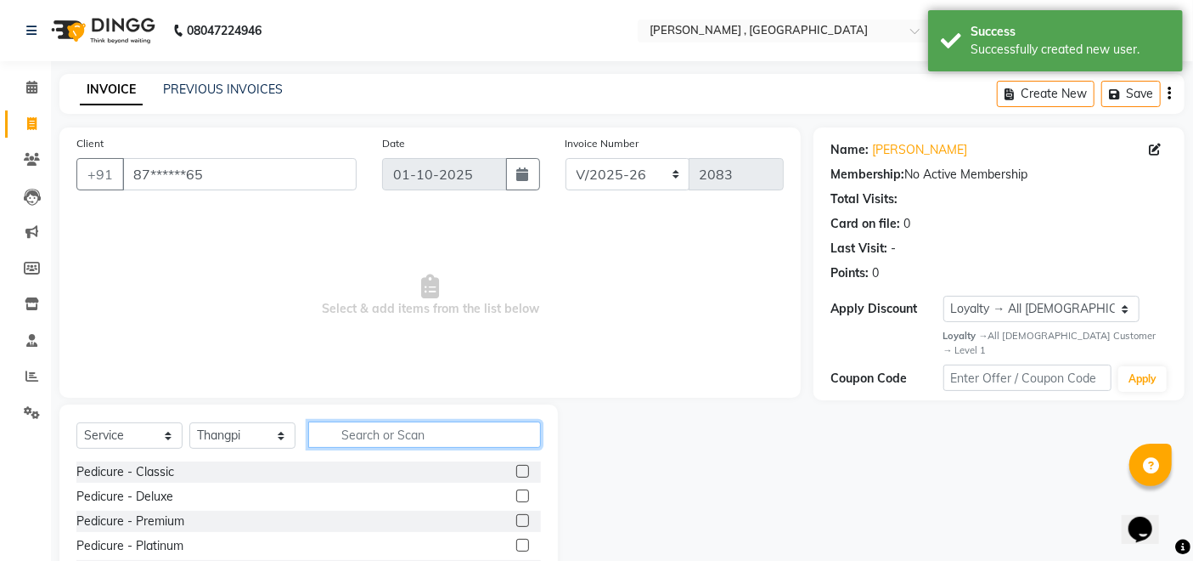
click at [399, 438] on input "text" at bounding box center [424, 434] width 233 height 26
type input "acr"
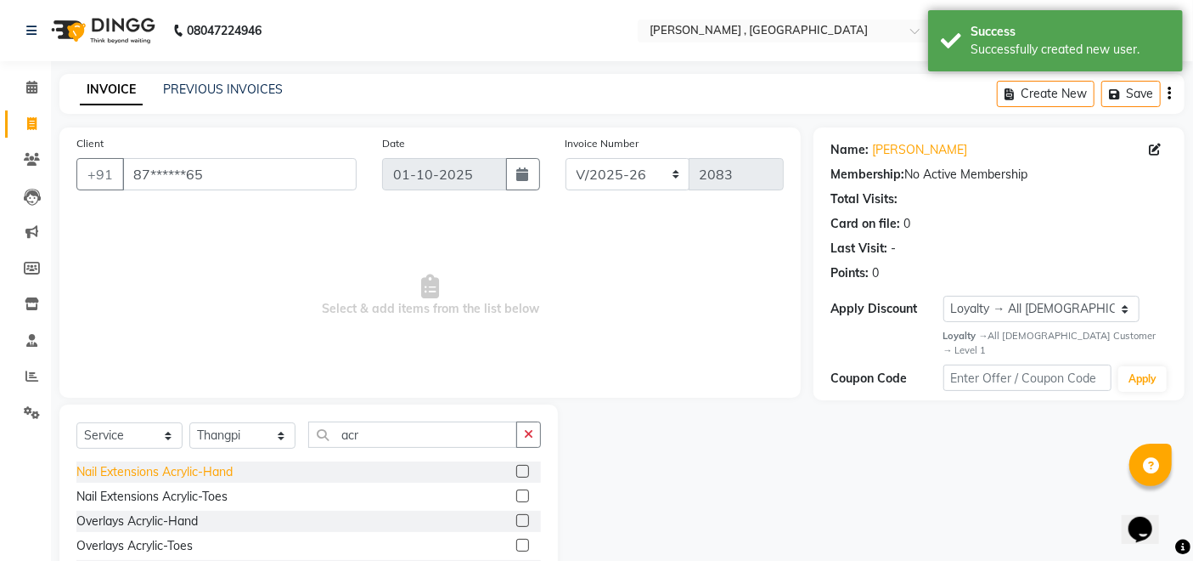
click at [94, 469] on div "Nail Extensions Acrylic-Hand" at bounding box center [154, 472] width 156 height 18
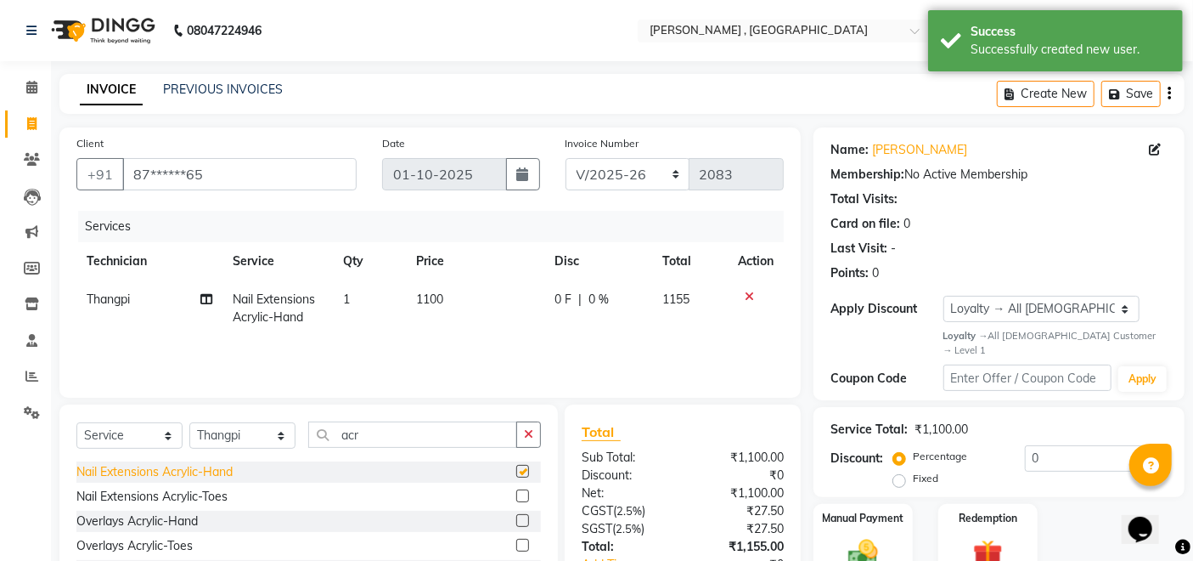
checkbox input "false"
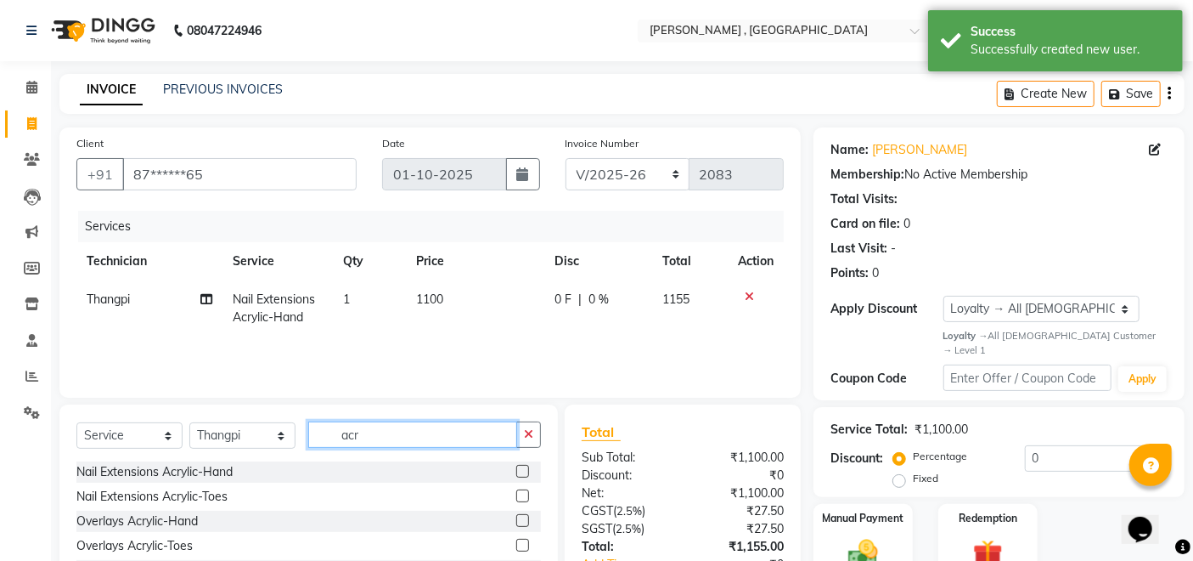
click at [401, 432] on input "acr" at bounding box center [412, 434] width 209 height 26
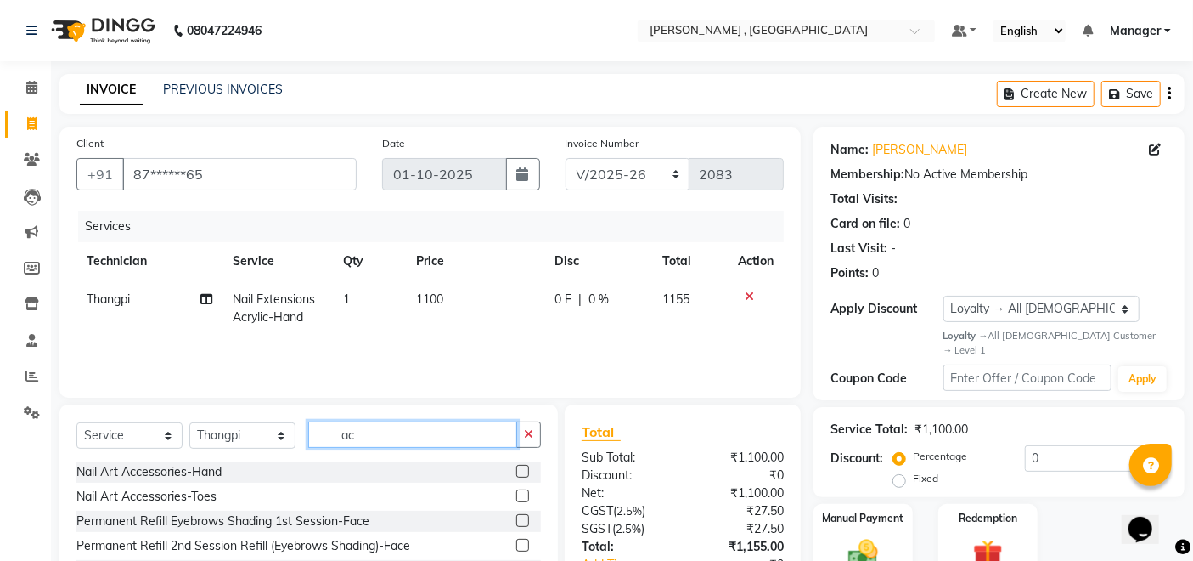
type input "a"
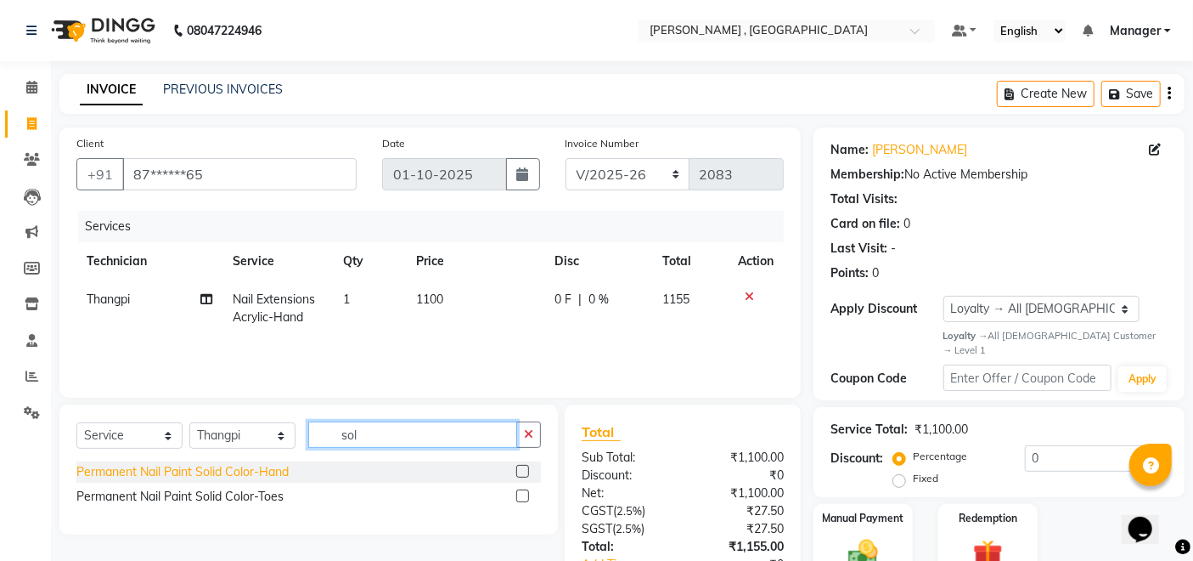
type input "sol"
click at [265, 467] on div "Permanent Nail Paint Solid Color-Hand" at bounding box center [182, 472] width 212 height 18
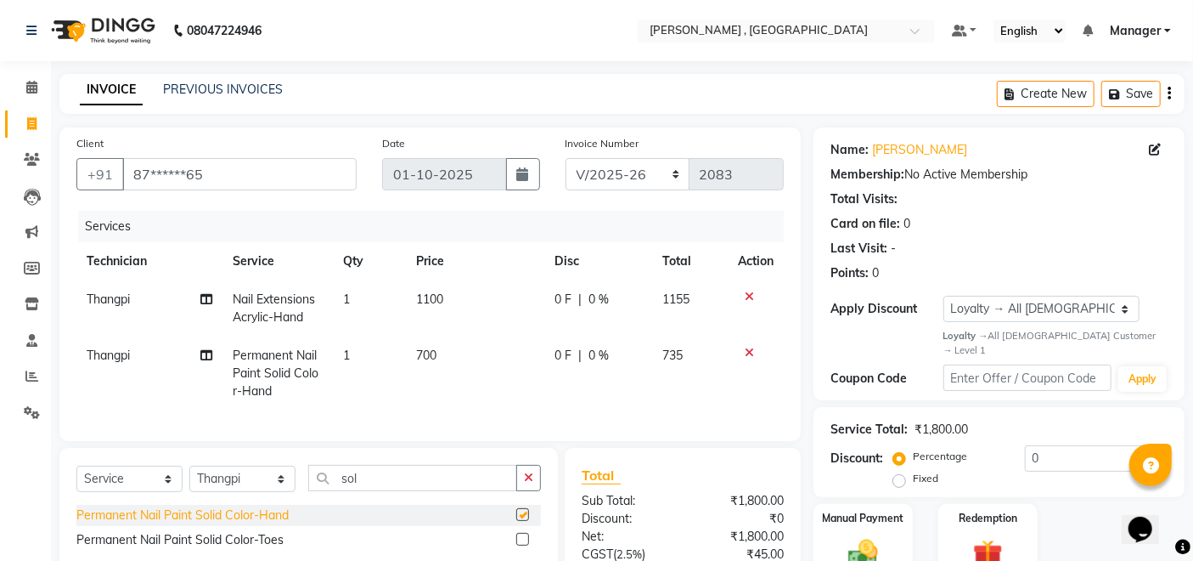
checkbox input "false"
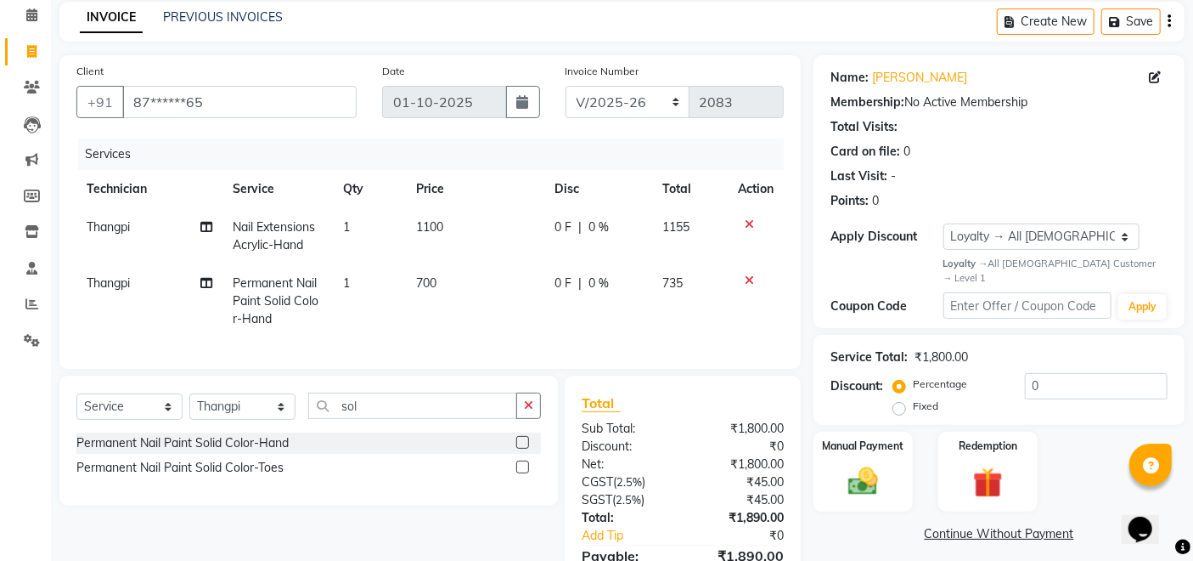
scroll to position [177, 0]
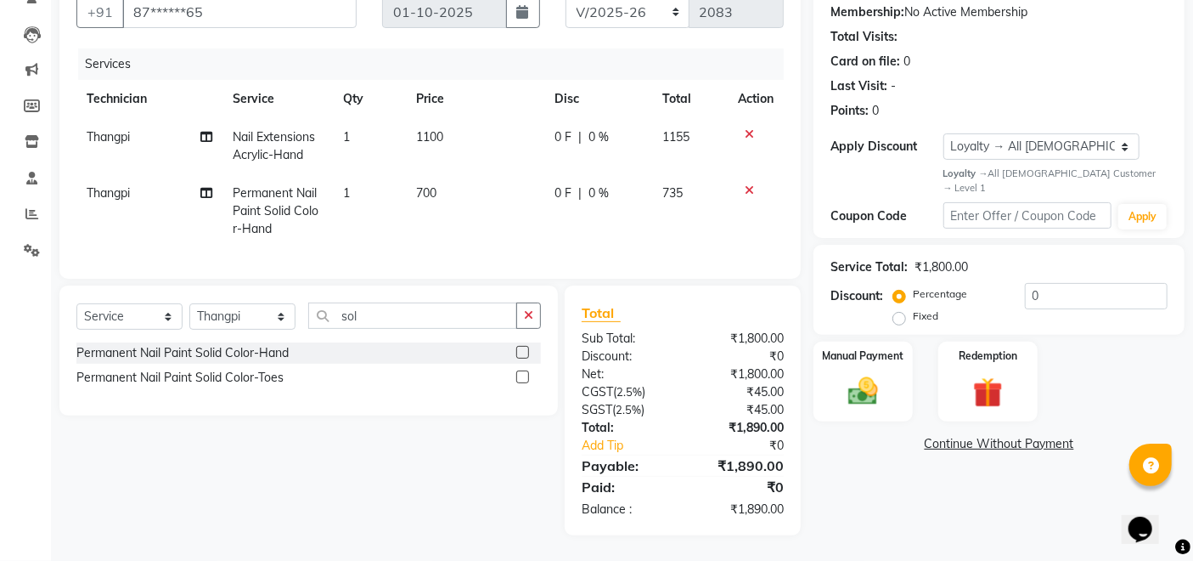
click at [426, 118] on td "1100" at bounding box center [476, 146] width 138 height 56
select select "23266"
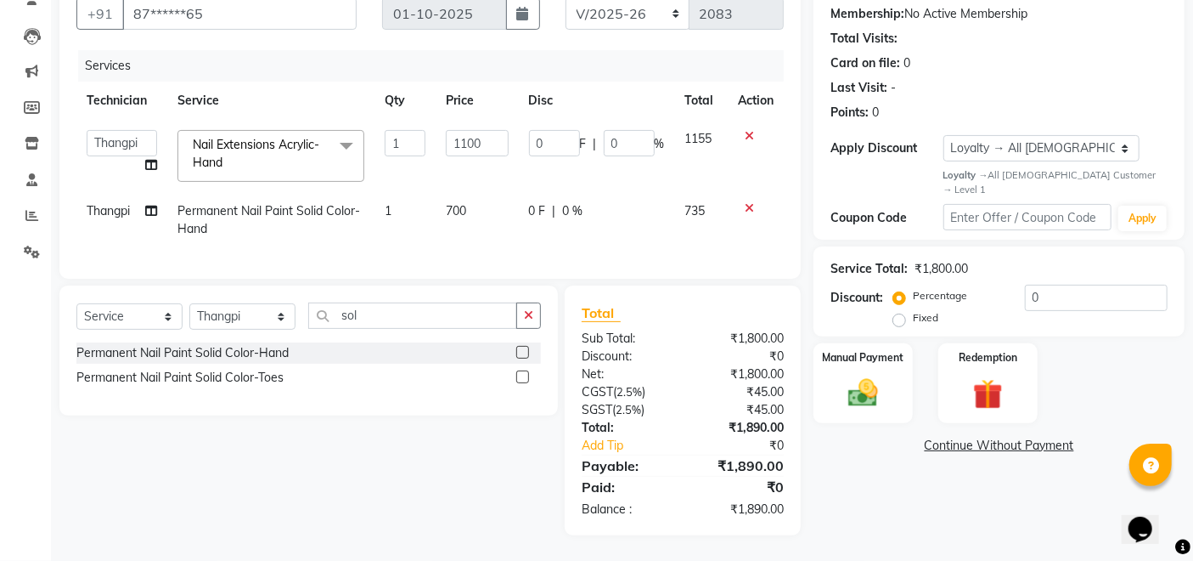
scroll to position [174, 0]
click at [474, 130] on input "1100" at bounding box center [477, 143] width 62 height 26
click at [467, 132] on input "1100" at bounding box center [477, 143] width 62 height 26
type input "1000"
click at [492, 174] on tbody "Achumla Akok [PERSON_NAME] Manager [PERSON_NAME] Thangpi [PERSON_NAME] Nail Ext…" at bounding box center [430, 184] width 708 height 128
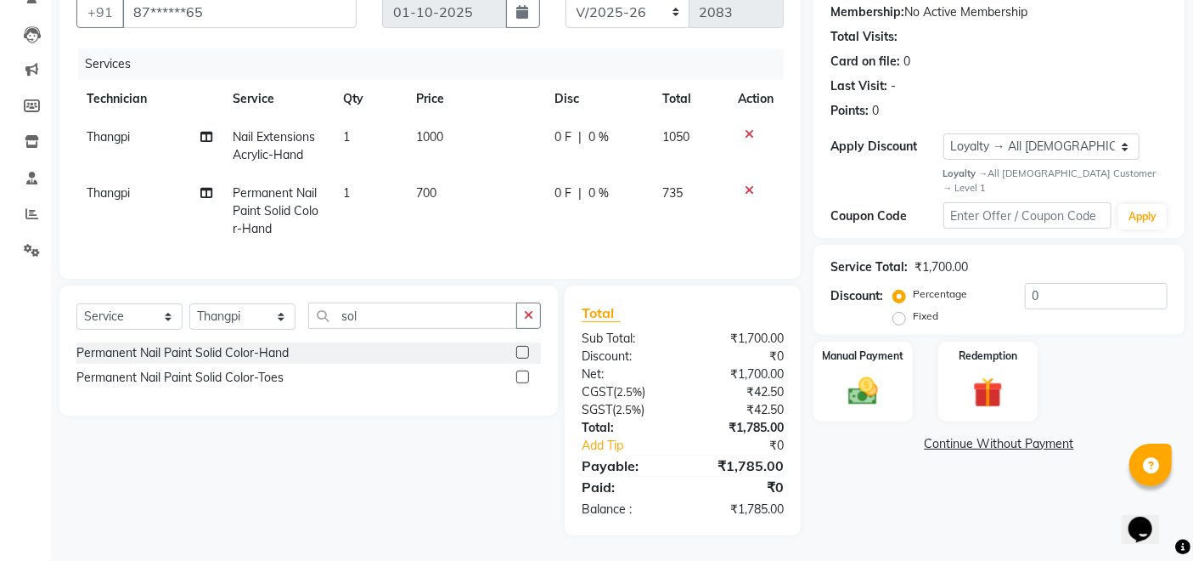
scroll to position [177, 0]
click at [852, 341] on div "Manual Payment" at bounding box center [863, 381] width 103 height 83
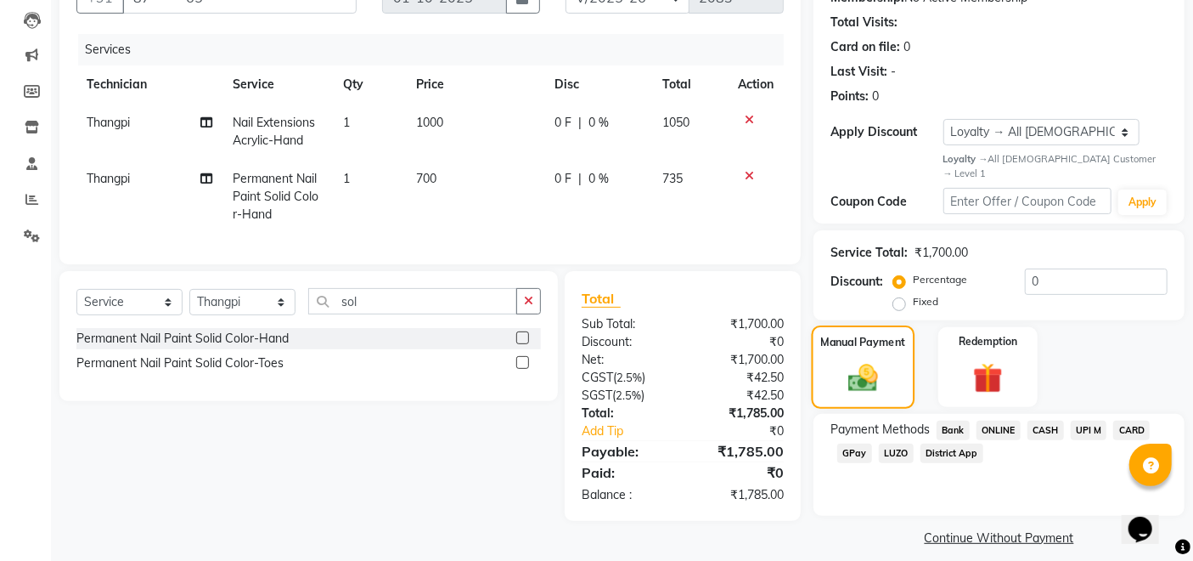
scroll to position [178, 0]
click at [1049, 420] on span "CASH" at bounding box center [1046, 430] width 37 height 20
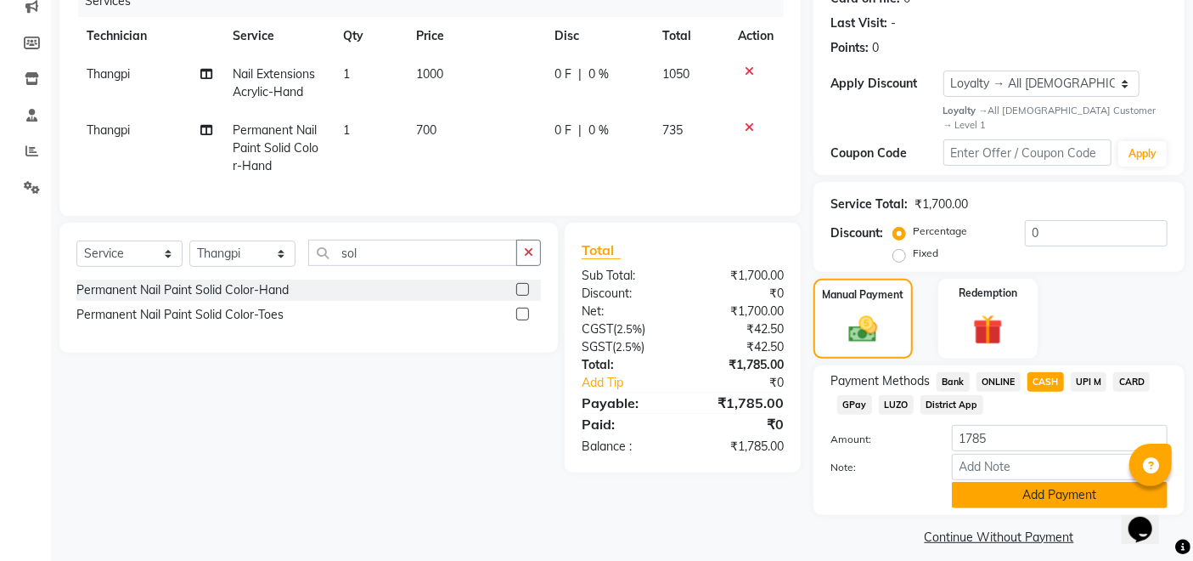
click at [1042, 482] on button "Add Payment" at bounding box center [1060, 495] width 216 height 26
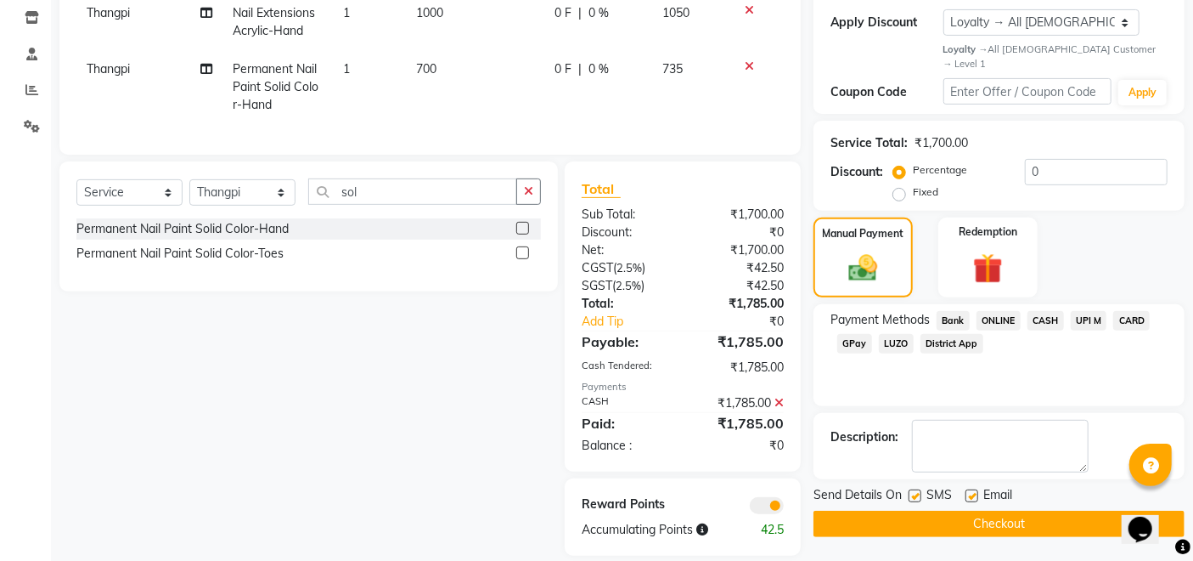
scroll to position [319, 0]
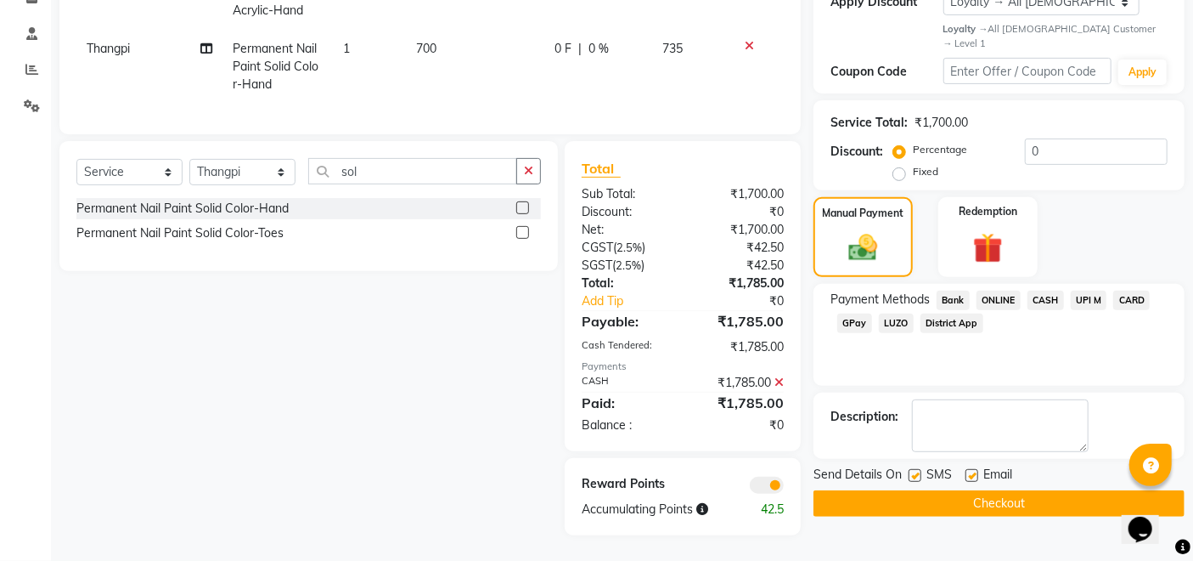
click at [1032, 490] on button "Checkout" at bounding box center [999, 503] width 371 height 26
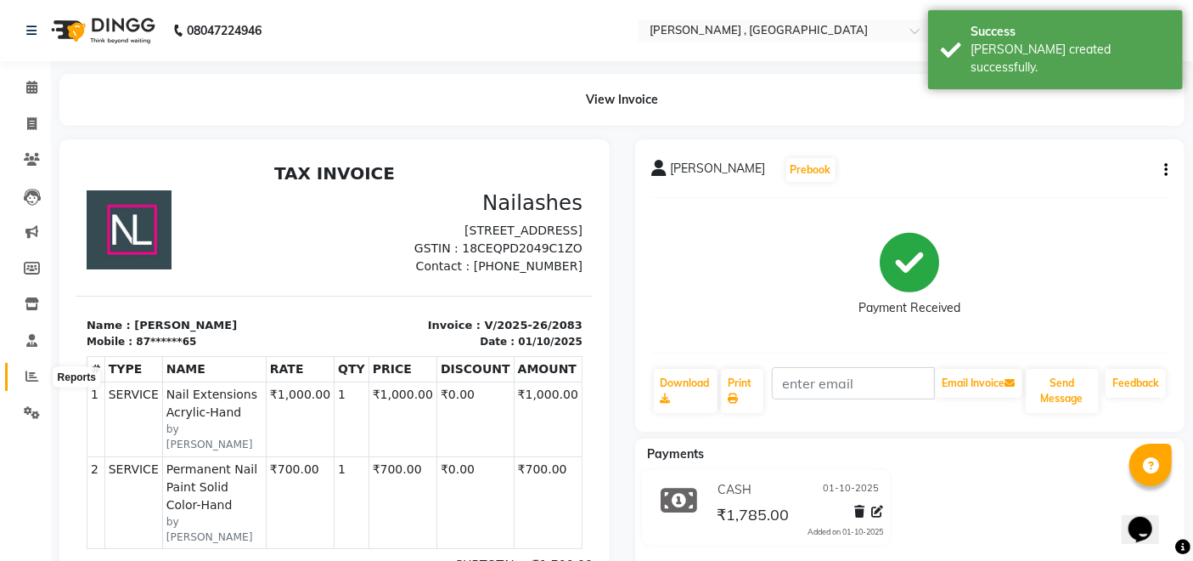
click at [26, 372] on icon at bounding box center [31, 376] width 13 height 13
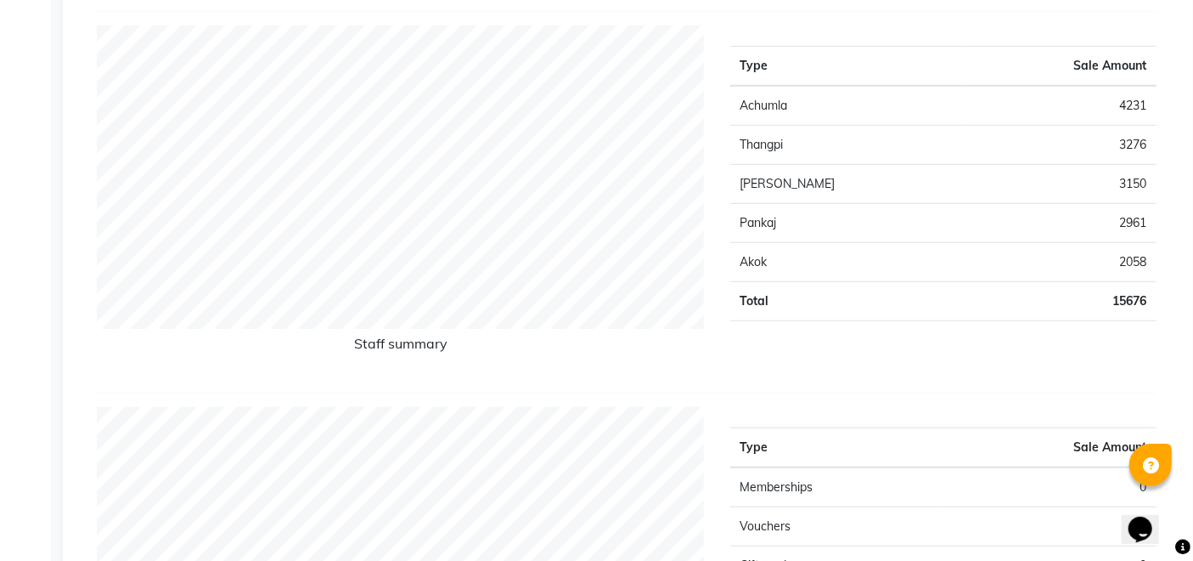
scroll to position [660, 0]
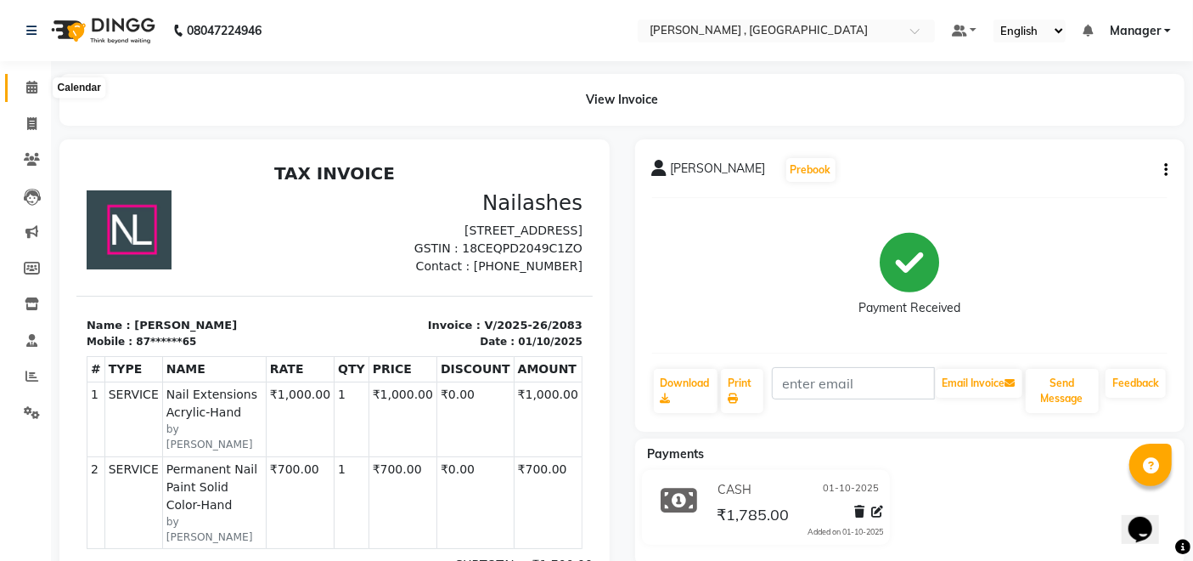
click at [27, 90] on icon at bounding box center [31, 87] width 11 height 13
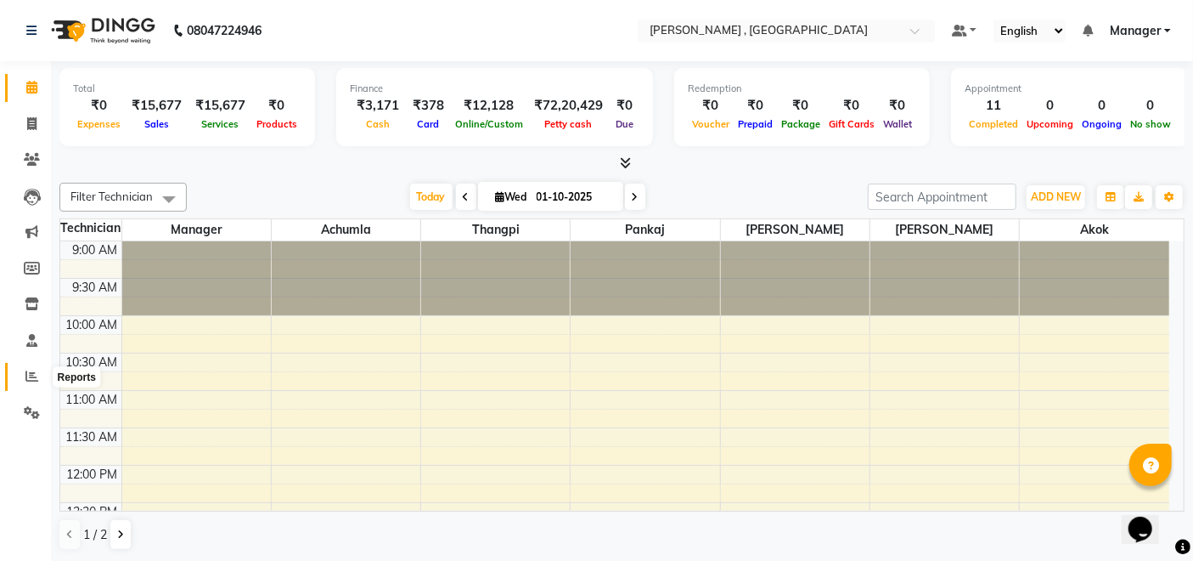
click at [29, 382] on icon at bounding box center [31, 376] width 13 height 13
